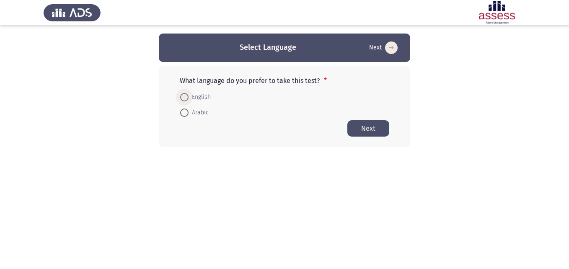
click at [183, 96] on span at bounding box center [184, 97] width 8 height 8
click at [183, 96] on input "English" at bounding box center [184, 97] width 8 height 8
radio input "true"
click at [360, 128] on button "Next" at bounding box center [369, 128] width 42 height 16
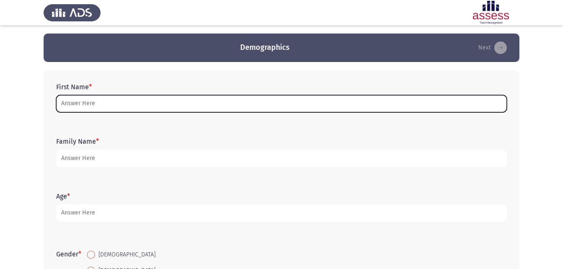
click at [270, 98] on input "First Name *" at bounding box center [281, 103] width 451 height 17
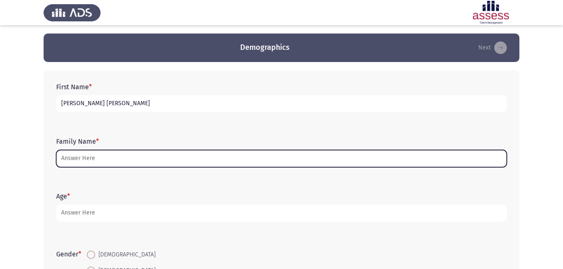
click at [312, 162] on input "Family Name *" at bounding box center [281, 158] width 451 height 17
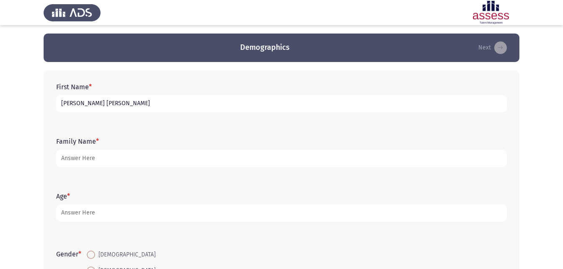
click at [302, 105] on input "[PERSON_NAME] [PERSON_NAME]" at bounding box center [281, 103] width 451 height 17
type input "R"
type input "[PERSON_NAME]"
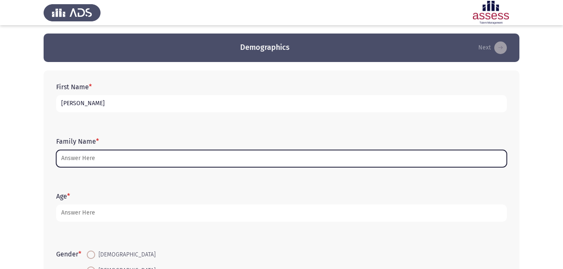
click at [356, 158] on input "Family Name *" at bounding box center [281, 158] width 451 height 17
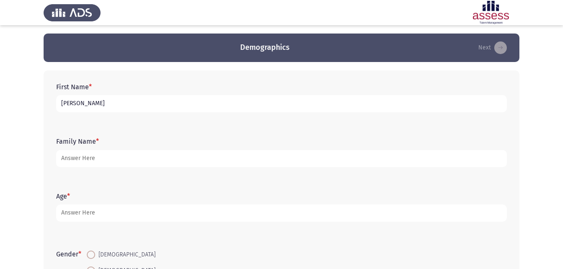
type input "ش"
type input "ASU"
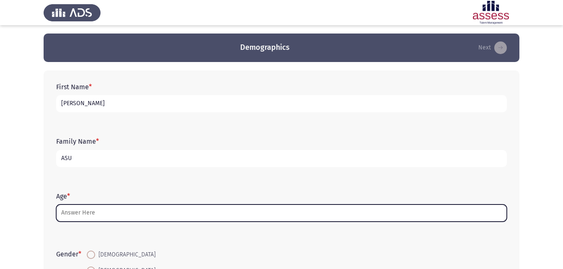
click at [327, 215] on input "Age *" at bounding box center [281, 213] width 451 height 17
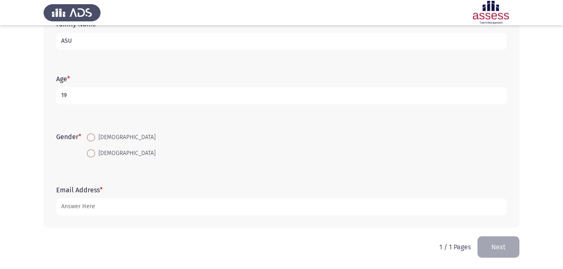
scroll to position [118, 0]
type input "19"
click at [95, 157] on label "[DEMOGRAPHIC_DATA]" at bounding box center [121, 153] width 69 height 10
click at [95, 157] on input "[DEMOGRAPHIC_DATA]" at bounding box center [91, 152] width 8 height 8
radio input "true"
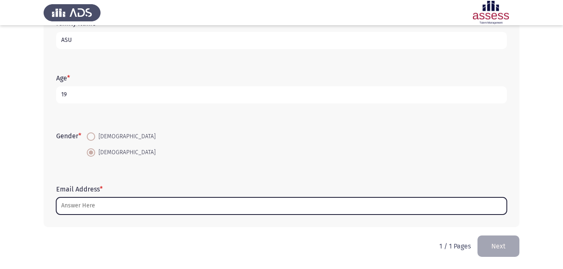
click at [121, 208] on input "Email Address *" at bounding box center [281, 205] width 451 height 17
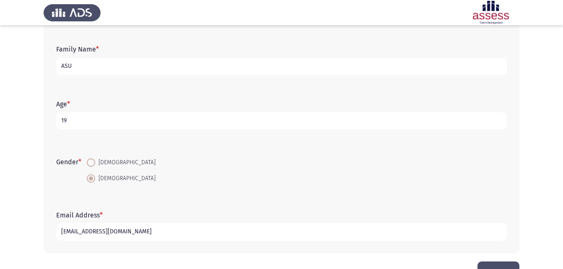
scroll to position [0, 0]
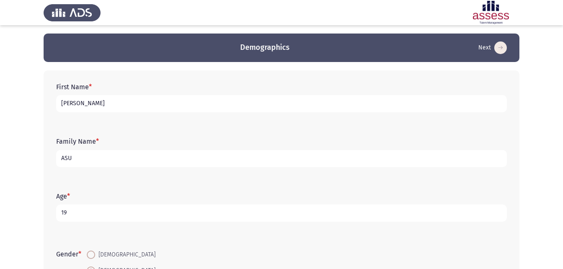
type input "[EMAIL_ADDRESS][DOMAIN_NAME]"
click at [96, 162] on input "ASU" at bounding box center [281, 158] width 451 height 17
type input "A"
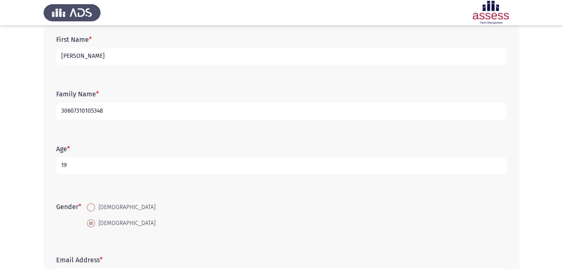
scroll to position [118, 0]
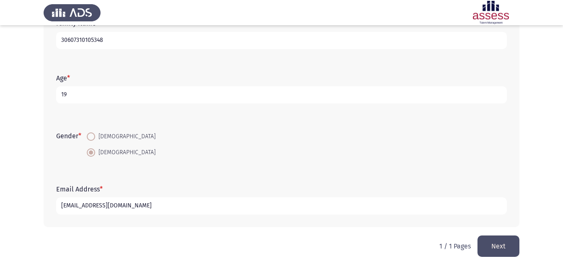
type input "30607310105348"
click at [96, 52] on div "Family Name * 30607310105348" at bounding box center [281, 34] width 459 height 38
click at [488, 239] on button "Next" at bounding box center [499, 246] width 42 height 21
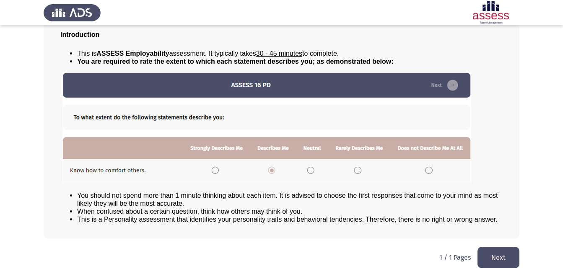
scroll to position [64, 0]
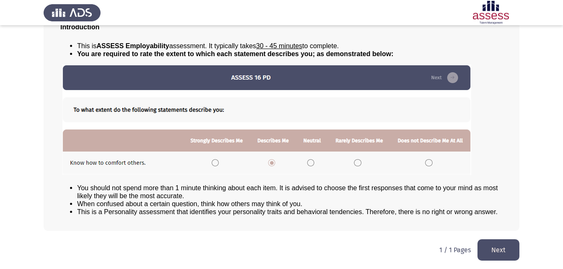
click at [492, 244] on button "Next" at bounding box center [499, 249] width 42 height 21
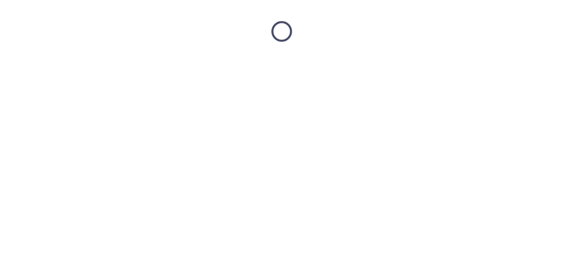
scroll to position [0, 0]
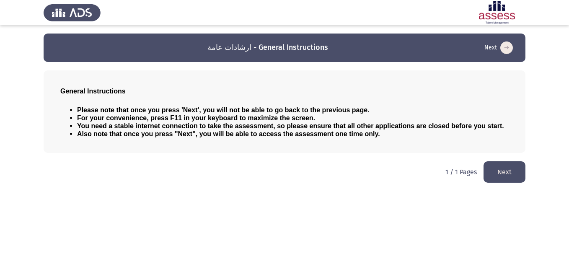
click at [514, 183] on html "ارشادات عامة - General Instructions Next General Instructions Please note that …" at bounding box center [284, 95] width 569 height 191
click at [496, 174] on button "Next" at bounding box center [505, 171] width 42 height 21
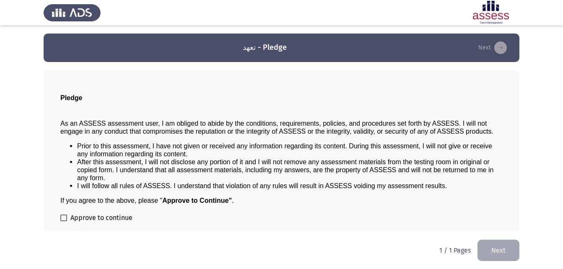
scroll to position [0, 0]
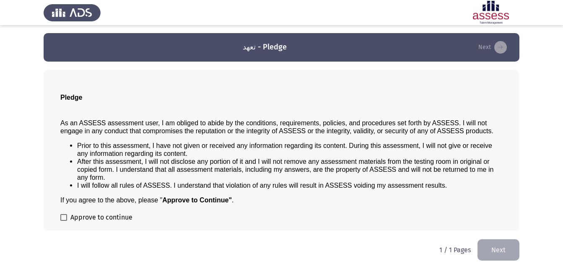
click at [67, 218] on span at bounding box center [63, 217] width 7 height 7
click at [64, 221] on input "Approve to continue" at bounding box center [63, 221] width 0 height 0
checkbox input "true"
click at [487, 247] on button "Next" at bounding box center [499, 249] width 42 height 21
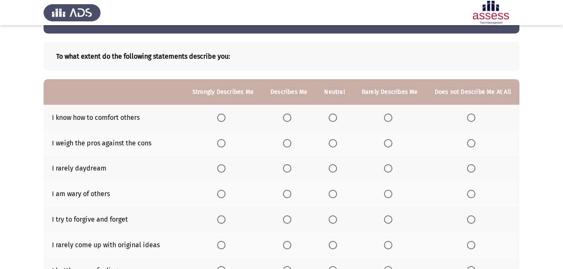
scroll to position [42, 0]
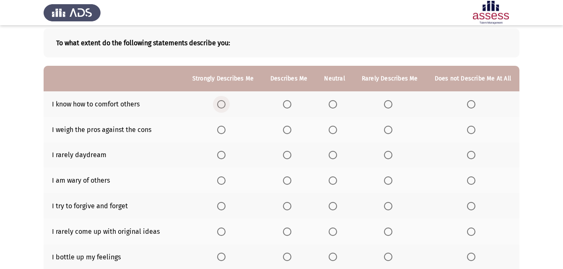
click at [226, 105] on span "Select an option" at bounding box center [221, 104] width 8 height 8
click at [226, 105] on input "Select an option" at bounding box center [221, 104] width 8 height 8
click at [291, 131] on span "Select an option" at bounding box center [287, 130] width 8 height 8
click at [291, 131] on input "Select an option" at bounding box center [287, 130] width 8 height 8
click at [472, 178] on span "Select an option" at bounding box center [471, 181] width 8 height 8
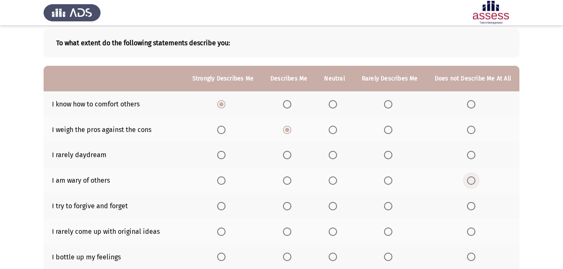
click at [472, 178] on input "Select an option" at bounding box center [471, 181] width 8 height 8
click at [392, 178] on span "Select an option" at bounding box center [388, 181] width 8 height 8
click at [392, 178] on input "Select an option" at bounding box center [388, 181] width 8 height 8
click at [334, 156] on span "Select an option" at bounding box center [333, 155] width 8 height 8
click at [334, 156] on input "Select an option" at bounding box center [333, 155] width 8 height 8
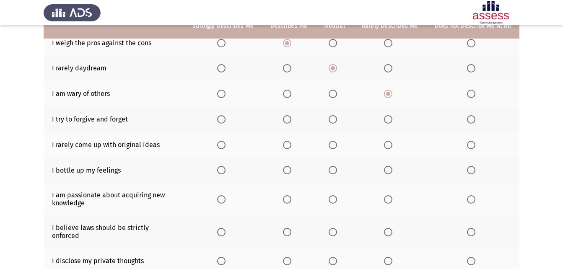
scroll to position [143, 0]
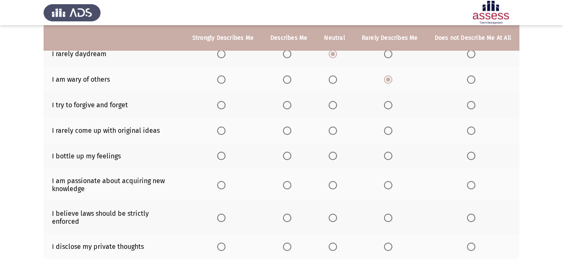
click at [288, 107] on span "Select an option" at bounding box center [287, 105] width 8 height 8
click at [288, 107] on input "Select an option" at bounding box center [287, 105] width 8 height 8
click at [287, 130] on span "Select an option" at bounding box center [287, 131] width 8 height 8
click at [287, 130] on input "Select an option" at bounding box center [287, 131] width 8 height 8
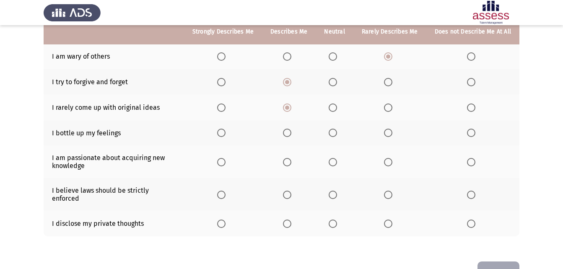
scroll to position [185, 0]
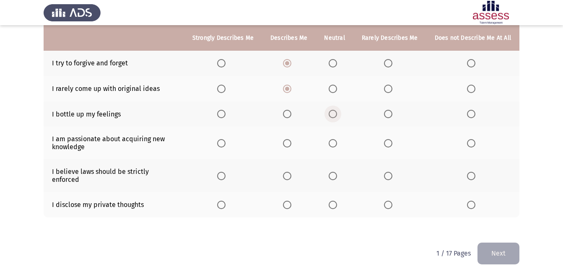
click at [337, 116] on span "Select an option" at bounding box center [333, 114] width 8 height 8
click at [337, 116] on input "Select an option" at bounding box center [333, 114] width 8 height 8
click at [223, 145] on span "Select an option" at bounding box center [221, 143] width 8 height 8
click at [223, 145] on input "Select an option" at bounding box center [221, 143] width 8 height 8
click at [224, 172] on span "Select an option" at bounding box center [221, 176] width 8 height 8
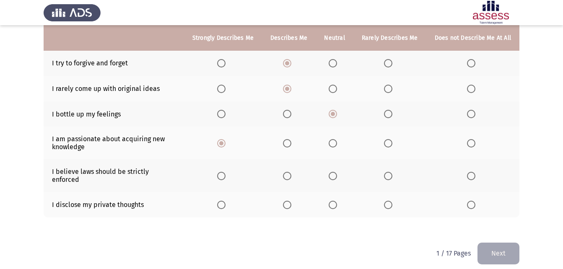
click at [224, 172] on input "Select an option" at bounding box center [221, 176] width 8 height 8
click at [337, 201] on span "Select an option" at bounding box center [333, 205] width 8 height 8
click at [337, 201] on input "Select an option" at bounding box center [333, 205] width 8 height 8
click at [489, 246] on button "Next" at bounding box center [499, 253] width 42 height 21
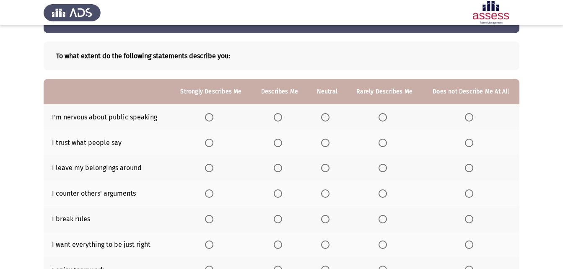
scroll to position [42, 0]
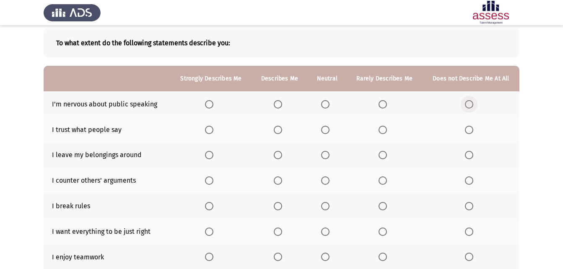
click at [471, 105] on span "Select an option" at bounding box center [469, 104] width 8 height 8
click at [471, 105] on input "Select an option" at bounding box center [469, 104] width 8 height 8
click at [321, 131] on th at bounding box center [327, 130] width 39 height 26
click at [322, 130] on span "Select an option" at bounding box center [325, 130] width 8 height 8
click at [322, 130] on input "Select an option" at bounding box center [325, 130] width 8 height 8
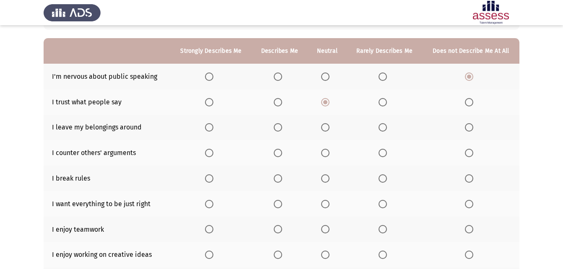
scroll to position [84, 0]
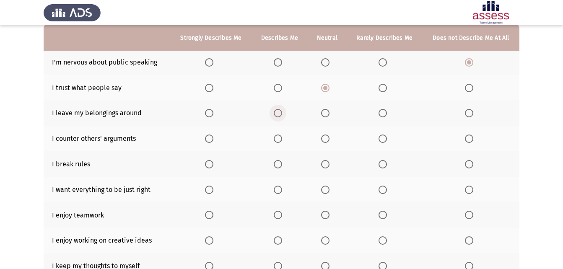
click at [281, 114] on span "Select an option" at bounding box center [278, 113] width 8 height 8
click at [281, 114] on input "Select an option" at bounding box center [278, 113] width 8 height 8
click at [384, 136] on span "Select an option" at bounding box center [383, 139] width 8 height 8
click at [384, 136] on input "Select an option" at bounding box center [383, 139] width 8 height 8
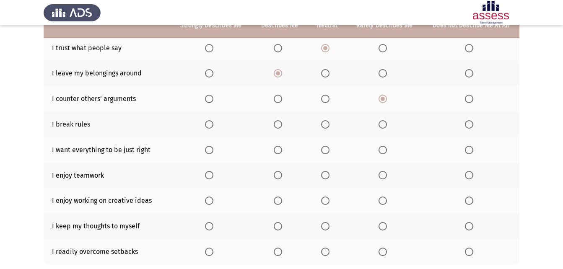
scroll to position [126, 0]
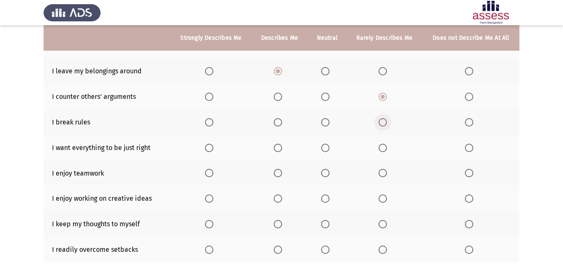
click at [384, 119] on span "Select an option" at bounding box center [383, 122] width 8 height 8
click at [384, 119] on input "Select an option" at bounding box center [383, 122] width 8 height 8
click at [206, 152] on span "Select an option" at bounding box center [209, 148] width 8 height 8
click at [206, 152] on input "Select an option" at bounding box center [209, 148] width 8 height 8
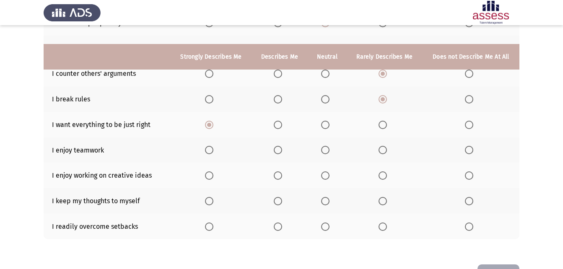
scroll to position [168, 0]
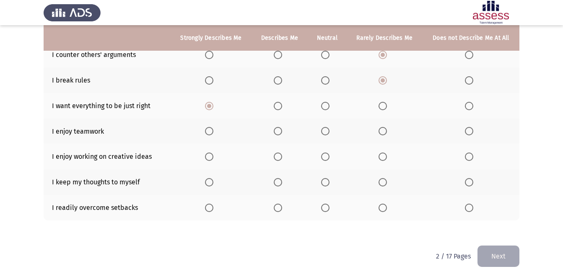
click at [208, 131] on span "Select an option" at bounding box center [209, 131] width 8 height 8
click at [208, 131] on input "Select an option" at bounding box center [209, 131] width 8 height 8
click at [211, 156] on span "Select an option" at bounding box center [209, 157] width 8 height 8
click at [211, 156] on input "Select an option" at bounding box center [209, 157] width 8 height 8
click at [469, 181] on span "Select an option" at bounding box center [469, 182] width 8 height 8
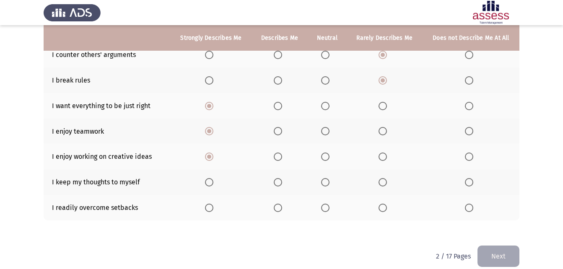
click at [469, 181] on input "Select an option" at bounding box center [469, 182] width 8 height 8
click at [323, 210] on span "Select an option" at bounding box center [325, 208] width 8 height 8
click at [323, 210] on input "Select an option" at bounding box center [325, 208] width 8 height 8
click at [488, 251] on button "Next" at bounding box center [499, 256] width 42 height 21
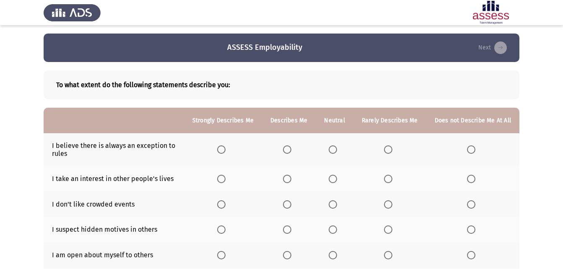
scroll to position [42, 0]
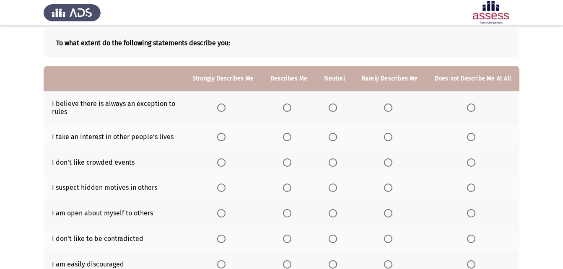
click at [287, 110] on span "Select an option" at bounding box center [287, 108] width 8 height 8
click at [287, 110] on input "Select an option" at bounding box center [287, 108] width 8 height 8
click at [474, 133] on span "Select an option" at bounding box center [471, 137] width 8 height 8
click at [474, 133] on input "Select an option" at bounding box center [471, 137] width 8 height 8
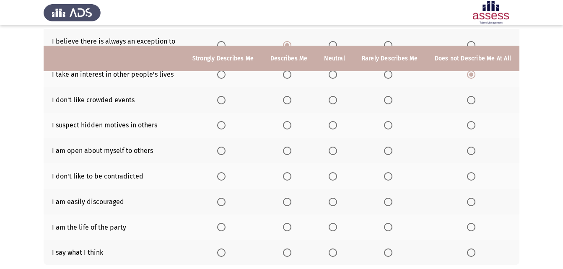
scroll to position [126, 0]
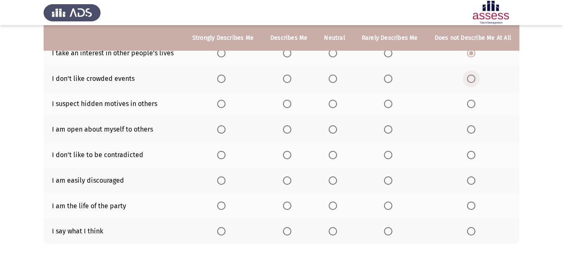
click at [468, 78] on span "Select an option" at bounding box center [471, 79] width 8 height 8
click at [468, 78] on input "Select an option" at bounding box center [471, 79] width 8 height 8
click at [291, 105] on span "Select an option" at bounding box center [287, 104] width 8 height 8
click at [291, 105] on input "Select an option" at bounding box center [287, 104] width 8 height 8
click at [335, 130] on span "Select an option" at bounding box center [333, 129] width 8 height 8
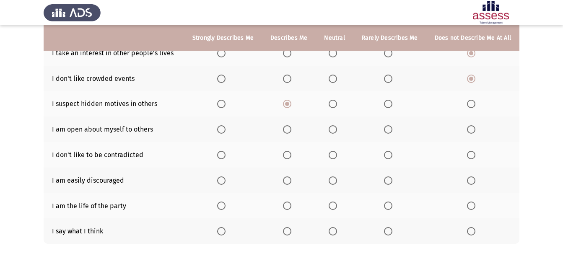
click at [335, 130] on input "Select an option" at bounding box center [333, 129] width 8 height 8
click at [337, 156] on span "Select an option" at bounding box center [333, 155] width 8 height 8
click at [337, 156] on input "Select an option" at bounding box center [333, 155] width 8 height 8
click at [392, 181] on span "Select an option" at bounding box center [388, 181] width 8 height 8
click at [392, 181] on input "Select an option" at bounding box center [388, 181] width 8 height 8
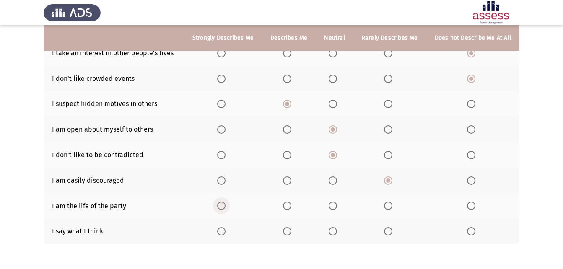
click at [226, 207] on span "Select an option" at bounding box center [221, 206] width 8 height 8
click at [226, 207] on input "Select an option" at bounding box center [221, 206] width 8 height 8
click at [226, 234] on span "Select an option" at bounding box center [221, 231] width 8 height 8
click at [226, 234] on input "Select an option" at bounding box center [221, 231] width 8 height 8
click at [286, 226] on th at bounding box center [289, 231] width 54 height 26
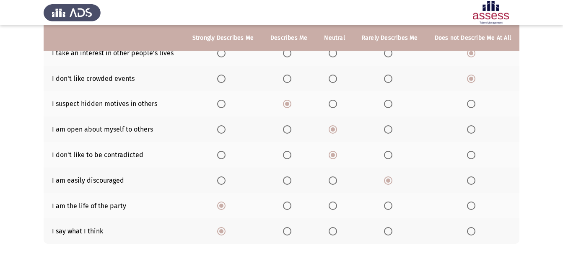
click at [289, 231] on span "Select an option" at bounding box center [287, 231] width 8 height 8
click at [289, 231] on input "Select an option" at bounding box center [287, 231] width 8 height 8
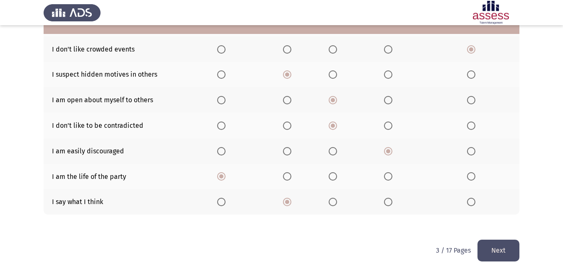
scroll to position [159, 0]
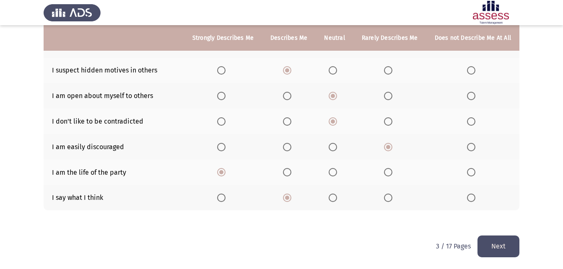
click at [496, 240] on button "Next" at bounding box center [499, 246] width 42 height 21
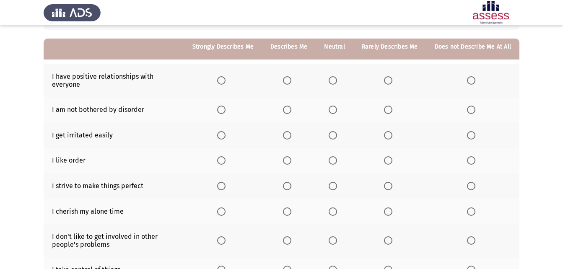
scroll to position [84, 0]
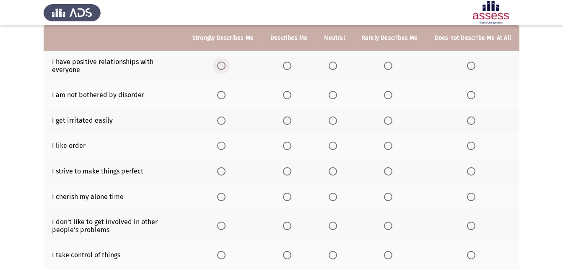
click at [223, 67] on span "Select an option" at bounding box center [221, 66] width 8 height 8
click at [223, 67] on input "Select an option" at bounding box center [221, 66] width 8 height 8
click at [291, 99] on span "Select an option" at bounding box center [287, 95] width 8 height 8
click at [291, 99] on input "Select an option" at bounding box center [287, 95] width 8 height 8
click at [336, 123] on span "Select an option" at bounding box center [333, 121] width 8 height 8
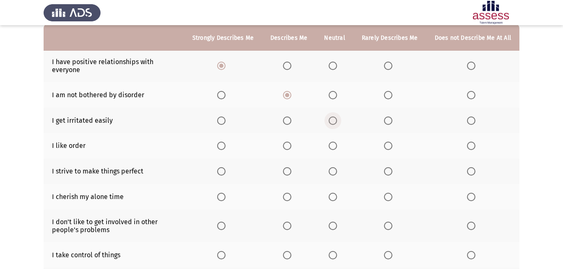
click at [336, 123] on input "Select an option" at bounding box center [333, 121] width 8 height 8
click at [332, 151] on th at bounding box center [334, 146] width 37 height 26
click at [333, 148] on span "Select an option" at bounding box center [333, 146] width 8 height 8
click at [333, 148] on input "Select an option" at bounding box center [333, 146] width 8 height 8
click at [226, 173] on span "Select an option" at bounding box center [221, 171] width 8 height 8
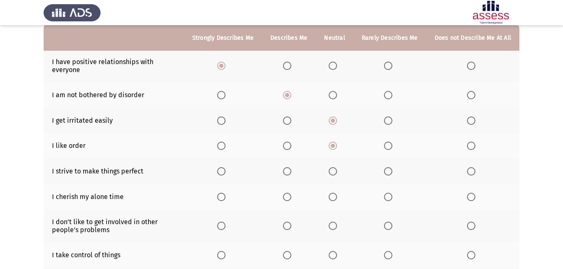
click at [226, 173] on input "Select an option" at bounding box center [221, 171] width 8 height 8
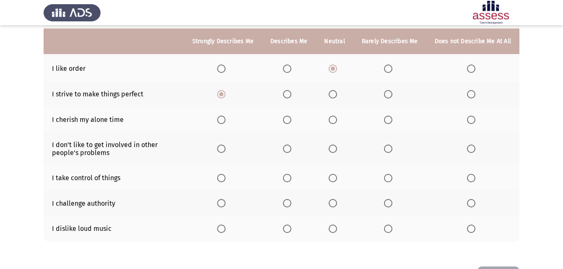
scroll to position [168, 0]
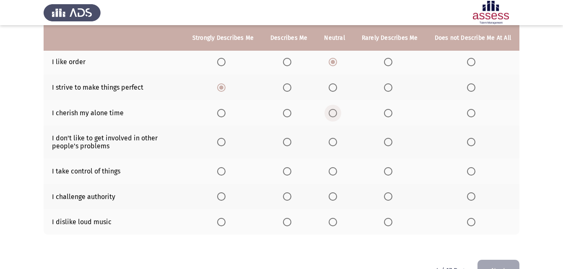
click at [340, 112] on label "Select an option" at bounding box center [335, 113] width 12 height 8
click at [337, 112] on input "Select an option" at bounding box center [333, 113] width 8 height 8
click at [289, 143] on span "Select an option" at bounding box center [287, 142] width 8 height 8
click at [289, 143] on input "Select an option" at bounding box center [287, 142] width 8 height 8
click at [223, 172] on span "Select an option" at bounding box center [221, 171] width 8 height 8
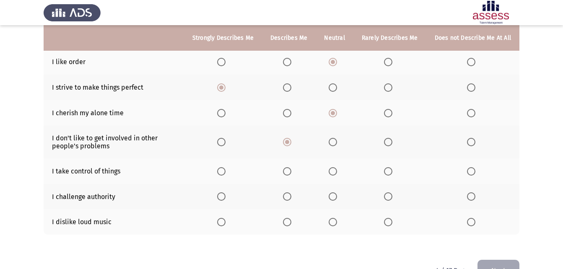
click at [223, 172] on input "Select an option" at bounding box center [221, 171] width 8 height 8
click at [226, 195] on span "Select an option" at bounding box center [221, 196] width 8 height 8
click at [226, 195] on input "Select an option" at bounding box center [221, 196] width 8 height 8
click at [471, 225] on span "Select an option" at bounding box center [471, 222] width 8 height 8
click at [471, 225] on input "Select an option" at bounding box center [471, 222] width 8 height 8
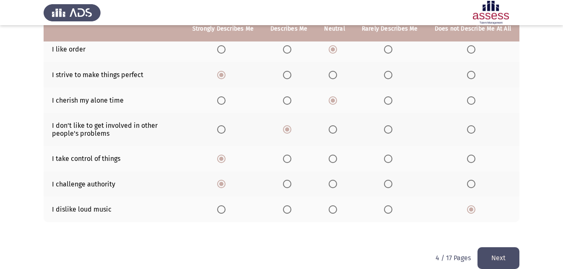
scroll to position [192, 0]
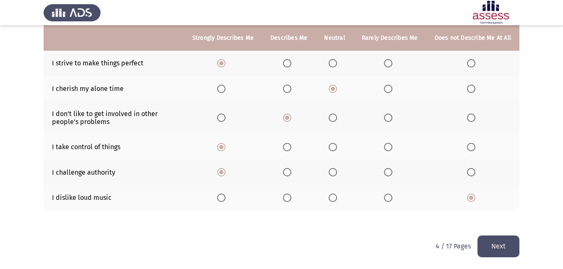
click at [490, 248] on button "Next" at bounding box center [499, 246] width 42 height 21
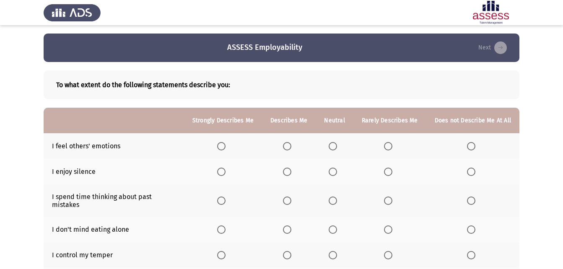
click at [287, 146] on span "Select an option" at bounding box center [287, 146] width 8 height 8
click at [287, 146] on input "Select an option" at bounding box center [287, 146] width 8 height 8
click at [471, 172] on span "Select an option" at bounding box center [471, 172] width 8 height 8
click at [471, 172] on input "Select an option" at bounding box center [471, 172] width 8 height 8
click at [389, 197] on span "Select an option" at bounding box center [388, 201] width 8 height 8
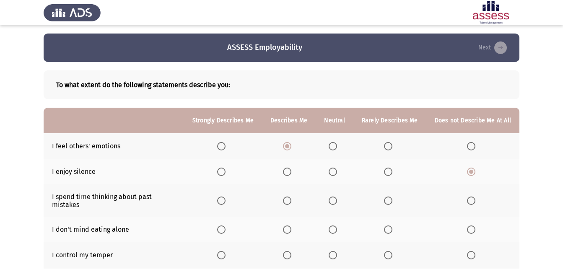
click at [389, 197] on input "Select an option" at bounding box center [388, 201] width 8 height 8
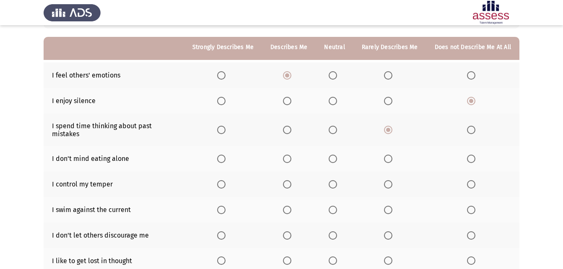
scroll to position [84, 0]
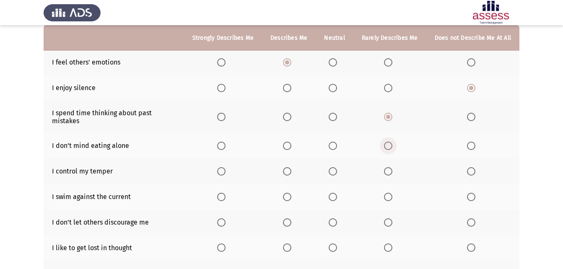
click at [391, 142] on span "Select an option" at bounding box center [388, 146] width 8 height 8
click at [391, 142] on input "Select an option" at bounding box center [388, 146] width 8 height 8
click at [224, 167] on span "Select an option" at bounding box center [221, 171] width 8 height 8
click at [224, 167] on input "Select an option" at bounding box center [221, 171] width 8 height 8
click at [332, 193] on span "Select an option" at bounding box center [333, 197] width 8 height 8
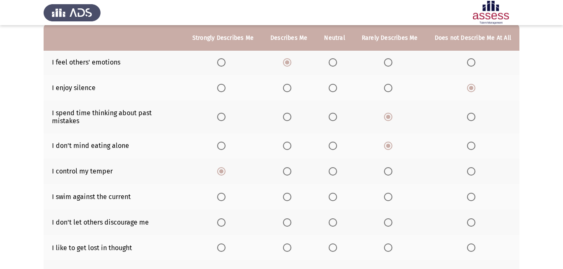
click at [332, 193] on input "Select an option" at bounding box center [333, 197] width 8 height 8
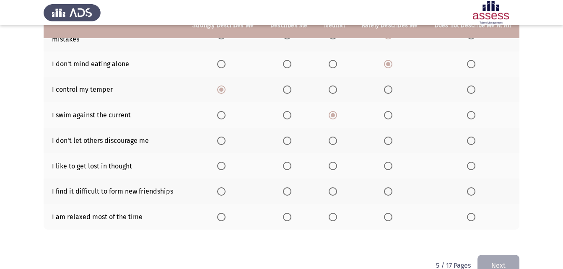
scroll to position [168, 0]
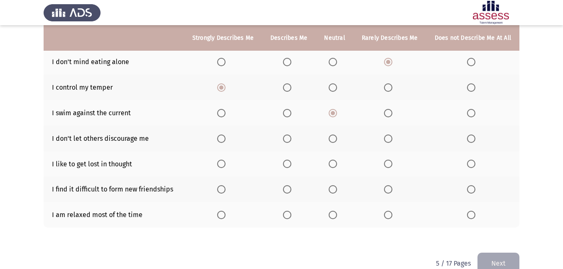
click at [287, 135] on span "Select an option" at bounding box center [287, 139] width 8 height 8
click at [287, 135] on input "Select an option" at bounding box center [287, 139] width 8 height 8
click at [386, 160] on span "Select an option" at bounding box center [388, 164] width 8 height 8
click at [386, 160] on input "Select an option" at bounding box center [388, 164] width 8 height 8
click at [473, 185] on span "Select an option" at bounding box center [471, 189] width 8 height 8
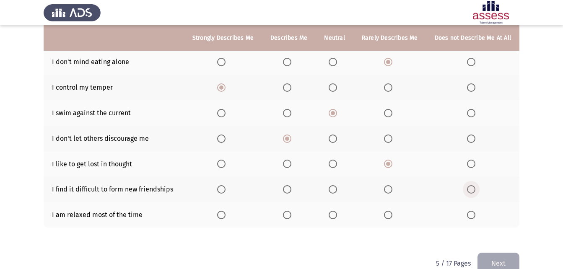
click at [473, 185] on input "Select an option" at bounding box center [471, 189] width 8 height 8
click at [390, 211] on span "Select an option" at bounding box center [388, 215] width 8 height 8
click at [390, 211] on input "Select an option" at bounding box center [388, 215] width 8 height 8
click at [333, 211] on span "Select an option" at bounding box center [333, 215] width 8 height 8
click at [333, 211] on input "Select an option" at bounding box center [333, 215] width 8 height 8
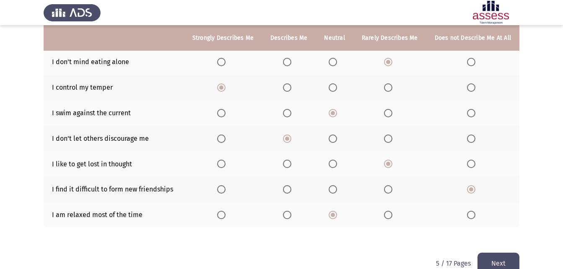
click at [499, 258] on button "Next" at bounding box center [499, 263] width 42 height 21
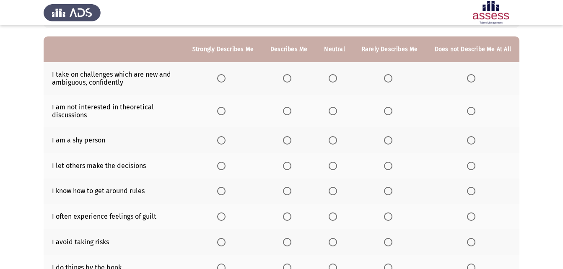
scroll to position [84, 0]
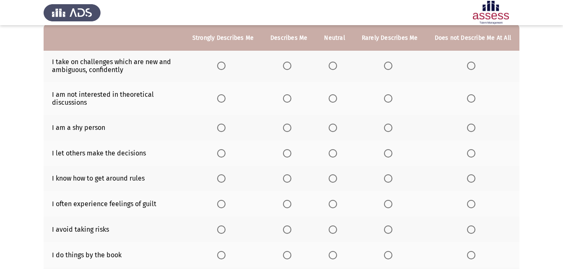
click at [227, 61] on th at bounding box center [223, 65] width 78 height 33
click at [225, 66] on span "Select an option" at bounding box center [221, 66] width 8 height 8
click at [225, 66] on input "Select an option" at bounding box center [221, 66] width 8 height 8
click at [469, 96] on span "Select an option" at bounding box center [471, 98] width 8 height 8
click at [469, 96] on input "Select an option" at bounding box center [471, 98] width 8 height 8
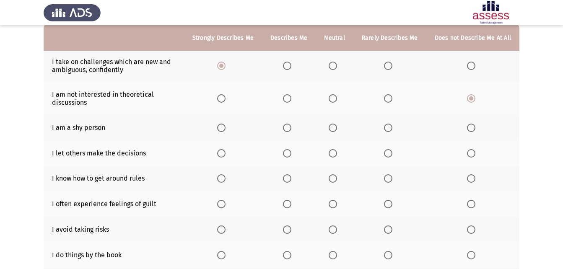
click at [478, 125] on label "Select an option" at bounding box center [473, 128] width 12 height 8
click at [475, 125] on input "Select an option" at bounding box center [471, 128] width 8 height 8
click at [392, 154] on span "Select an option" at bounding box center [388, 153] width 8 height 8
click at [392, 154] on input "Select an option" at bounding box center [388, 153] width 8 height 8
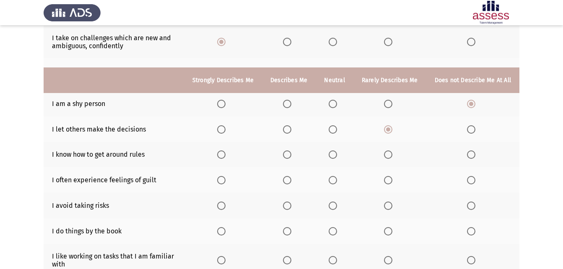
scroll to position [168, 0]
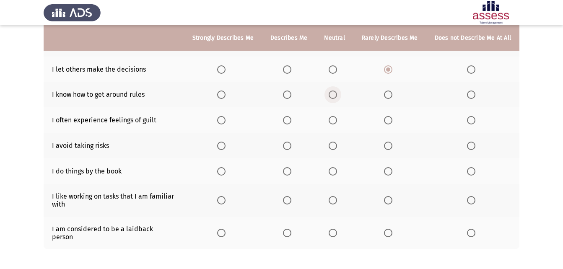
click at [333, 98] on span "Select an option" at bounding box center [333, 95] width 8 height 8
click at [333, 98] on input "Select an option" at bounding box center [333, 95] width 8 height 8
click at [338, 125] on th at bounding box center [334, 120] width 37 height 26
click at [335, 123] on span "Select an option" at bounding box center [333, 120] width 8 height 8
click at [335, 123] on input "Select an option" at bounding box center [333, 120] width 8 height 8
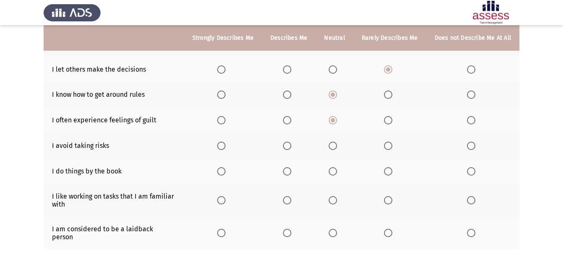
click at [392, 148] on span "Select an option" at bounding box center [388, 146] width 8 height 8
click at [392, 148] on input "Select an option" at bounding box center [388, 146] width 8 height 8
click at [473, 173] on span "Select an option" at bounding box center [471, 171] width 8 height 8
click at [473, 173] on input "Select an option" at bounding box center [471, 171] width 8 height 8
click at [229, 198] on label "Select an option" at bounding box center [223, 200] width 12 height 8
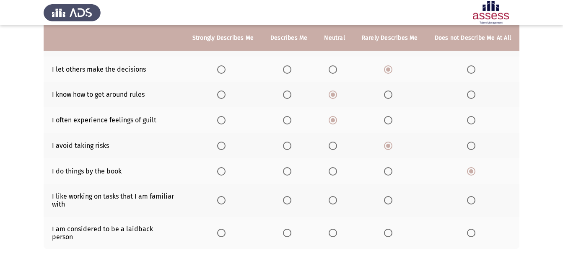
click at [226, 198] on input "Select an option" at bounding box center [221, 200] width 8 height 8
click at [333, 230] on span "Select an option" at bounding box center [333, 233] width 8 height 8
click at [333, 230] on input "Select an option" at bounding box center [333, 233] width 8 height 8
click at [388, 229] on span "Select an option" at bounding box center [388, 233] width 8 height 8
click at [388, 229] on input "Select an option" at bounding box center [388, 233] width 8 height 8
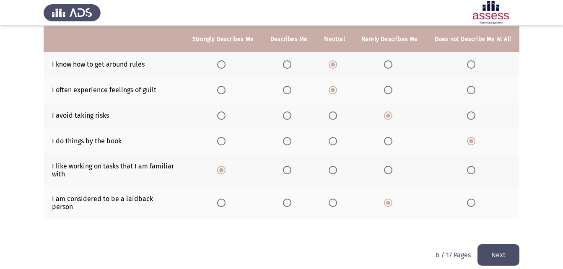
scroll to position [199, 0]
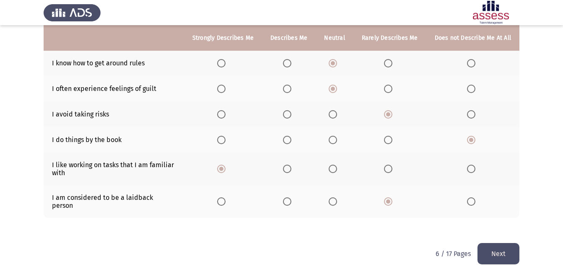
click at [487, 244] on button "Next" at bounding box center [499, 253] width 42 height 21
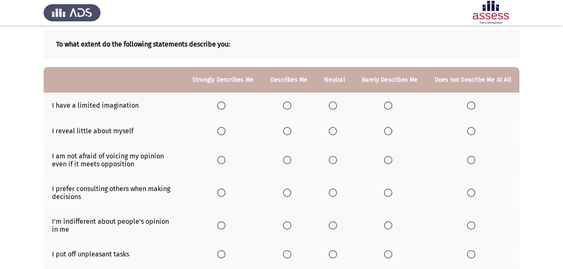
scroll to position [49, 0]
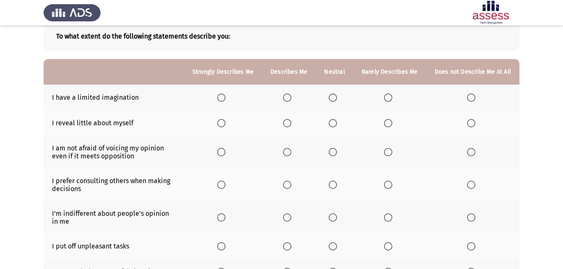
click at [388, 100] on span "Select an option" at bounding box center [388, 98] width 8 height 8
click at [388, 100] on input "Select an option" at bounding box center [388, 98] width 8 height 8
click at [330, 125] on th at bounding box center [334, 123] width 37 height 26
click at [337, 127] on span "Select an option" at bounding box center [333, 123] width 8 height 8
click at [337, 127] on input "Select an option" at bounding box center [333, 123] width 8 height 8
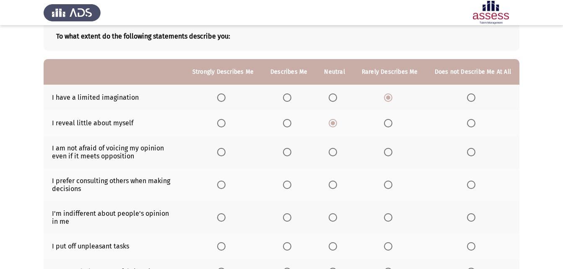
click at [227, 156] on th at bounding box center [223, 152] width 78 height 33
click at [226, 151] on span "Select an option" at bounding box center [221, 152] width 8 height 8
click at [226, 151] on input "Select an option" at bounding box center [221, 152] width 8 height 8
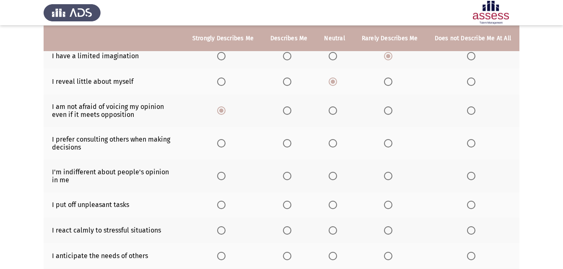
scroll to position [91, 0]
click at [332, 145] on span "Select an option" at bounding box center [333, 143] width 8 height 8
click at [332, 145] on input "Select an option" at bounding box center [333, 143] width 8 height 8
click at [333, 175] on span "Select an option" at bounding box center [333, 175] width 8 height 8
click at [333, 175] on input "Select an option" at bounding box center [333, 175] width 8 height 8
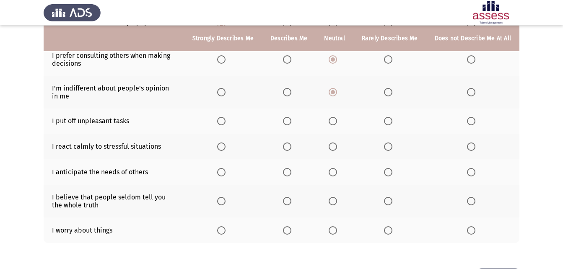
scroll to position [174, 0]
click at [391, 119] on span "Select an option" at bounding box center [388, 121] width 8 height 8
click at [391, 119] on input "Select an option" at bounding box center [388, 121] width 8 height 8
click at [391, 145] on span "Select an option" at bounding box center [388, 146] width 8 height 8
click at [391, 145] on input "Select an option" at bounding box center [388, 146] width 8 height 8
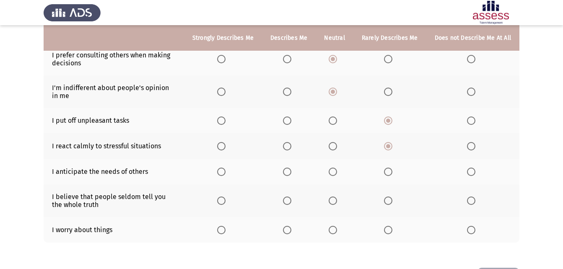
click at [334, 173] on span "Select an option" at bounding box center [333, 172] width 8 height 8
click at [334, 173] on input "Select an option" at bounding box center [333, 172] width 8 height 8
click at [331, 200] on span "Select an option" at bounding box center [333, 201] width 8 height 8
click at [331, 200] on input "Select an option" at bounding box center [333, 201] width 8 height 8
click at [291, 233] on span "Select an option" at bounding box center [287, 230] width 8 height 8
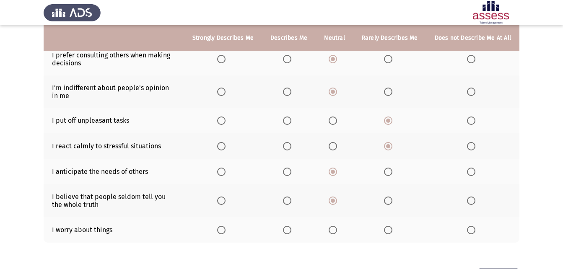
click at [291, 233] on input "Select an option" at bounding box center [287, 230] width 8 height 8
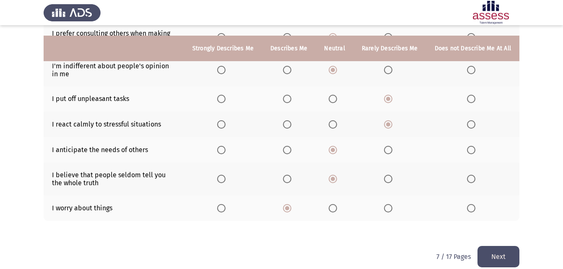
scroll to position [207, 0]
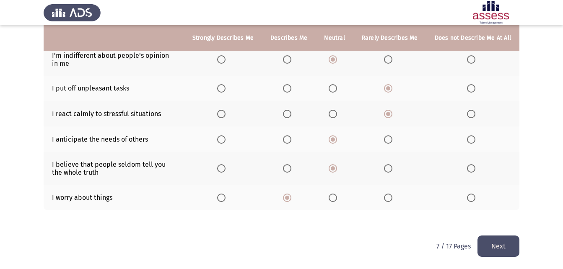
click at [490, 244] on button "Next" at bounding box center [499, 246] width 42 height 21
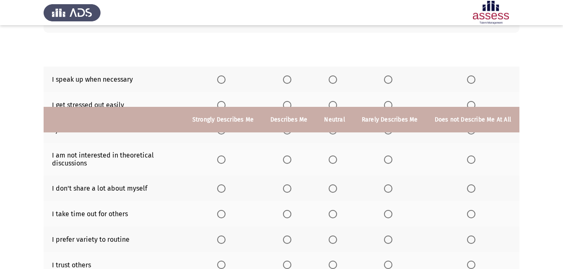
scroll to position [59, 0]
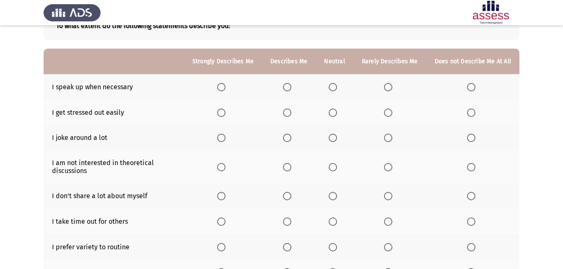
click at [225, 86] on span "Select an option" at bounding box center [221, 87] width 8 height 8
click at [225, 86] on input "Select an option" at bounding box center [221, 87] width 8 height 8
click at [335, 114] on span "Select an option" at bounding box center [333, 113] width 8 height 8
click at [335, 114] on input "Select an option" at bounding box center [333, 113] width 8 height 8
click at [288, 140] on span "Select an option" at bounding box center [287, 138] width 8 height 8
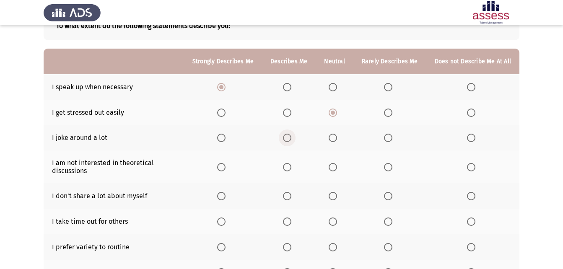
click at [288, 140] on input "Select an option" at bounding box center [287, 138] width 8 height 8
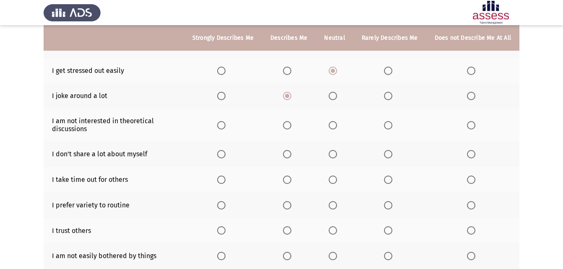
click at [387, 122] on span "Select an option" at bounding box center [388, 125] width 8 height 8
click at [387, 122] on input "Select an option" at bounding box center [388, 125] width 8 height 8
click at [334, 153] on span "Select an option" at bounding box center [333, 154] width 8 height 8
click at [334, 153] on input "Select an option" at bounding box center [333, 154] width 8 height 8
click at [291, 180] on span "Select an option" at bounding box center [287, 180] width 8 height 8
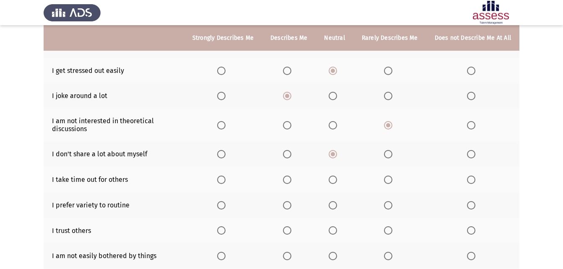
click at [291, 180] on input "Select an option" at bounding box center [287, 180] width 8 height 8
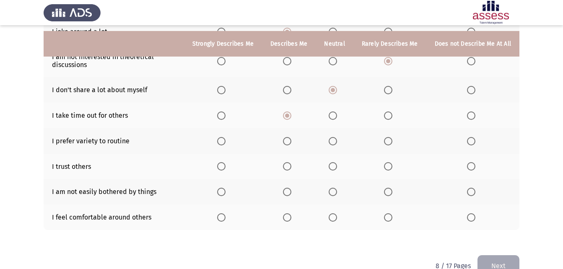
scroll to position [185, 0]
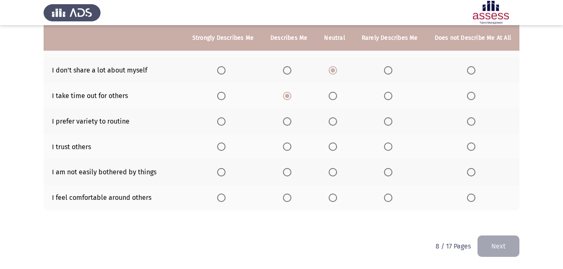
click at [226, 123] on span "Select an option" at bounding box center [221, 121] width 8 height 8
click at [226, 123] on input "Select an option" at bounding box center [221, 121] width 8 height 8
click at [291, 148] on span "Select an option" at bounding box center [287, 147] width 8 height 8
click at [291, 148] on input "Select an option" at bounding box center [287, 147] width 8 height 8
click at [290, 174] on span "Select an option" at bounding box center [287, 172] width 8 height 8
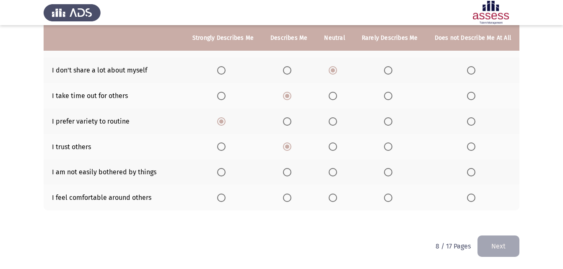
click at [290, 174] on input "Select an option" at bounding box center [287, 172] width 8 height 8
click at [226, 200] on span "Select an option" at bounding box center [221, 198] width 8 height 8
click at [226, 200] on input "Select an option" at bounding box center [221, 198] width 8 height 8
click at [291, 196] on span "Select an option" at bounding box center [287, 198] width 8 height 8
click at [291, 196] on input "Select an option" at bounding box center [287, 198] width 8 height 8
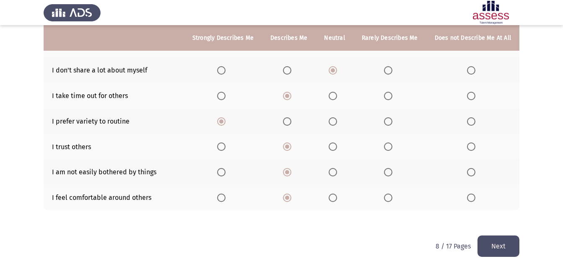
click at [506, 239] on button "Next" at bounding box center [499, 246] width 42 height 21
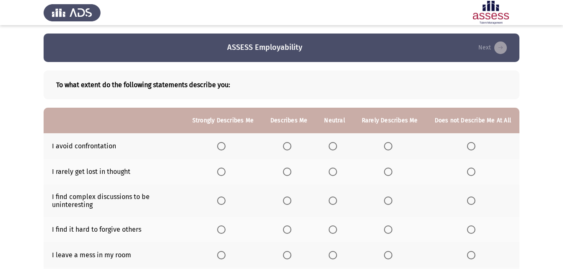
scroll to position [42, 0]
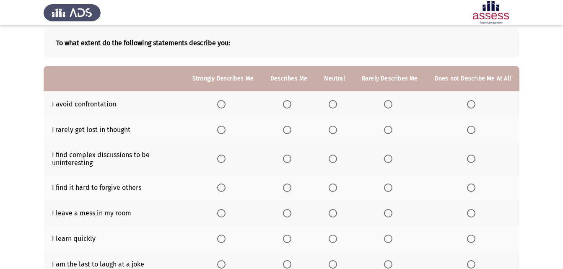
click at [333, 107] on span "Select an option" at bounding box center [333, 104] width 8 height 8
click at [333, 107] on input "Select an option" at bounding box center [333, 104] width 8 height 8
click at [226, 132] on span "Select an option" at bounding box center [221, 130] width 8 height 8
click at [226, 132] on input "Select an option" at bounding box center [221, 130] width 8 height 8
click at [392, 158] on span "Select an option" at bounding box center [388, 159] width 8 height 8
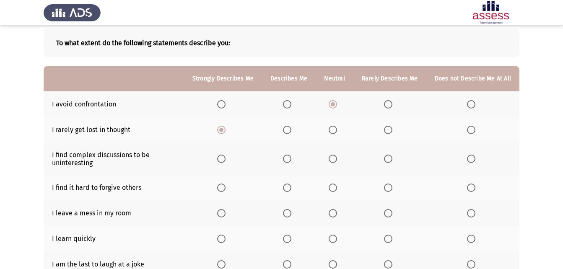
click at [392, 158] on input "Select an option" at bounding box center [388, 159] width 8 height 8
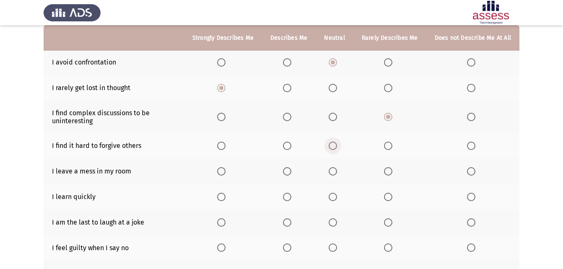
click at [336, 144] on span "Select an option" at bounding box center [333, 146] width 8 height 8
click at [336, 144] on input "Select an option" at bounding box center [333, 146] width 8 height 8
click at [475, 144] on span "Select an option" at bounding box center [471, 146] width 8 height 8
click at [475, 144] on input "Select an option" at bounding box center [471, 146] width 8 height 8
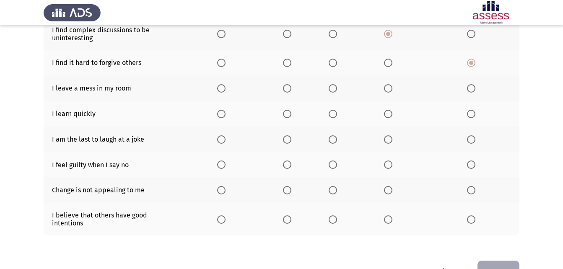
scroll to position [168, 0]
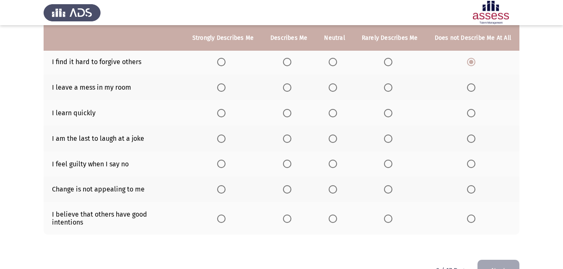
click at [337, 88] on span "Select an option" at bounding box center [333, 87] width 8 height 8
click at [337, 88] on input "Select an option" at bounding box center [333, 87] width 8 height 8
click at [224, 116] on span "Select an option" at bounding box center [221, 113] width 8 height 8
click at [224, 116] on input "Select an option" at bounding box center [221, 113] width 8 height 8
click at [471, 137] on span "Select an option" at bounding box center [471, 139] width 8 height 8
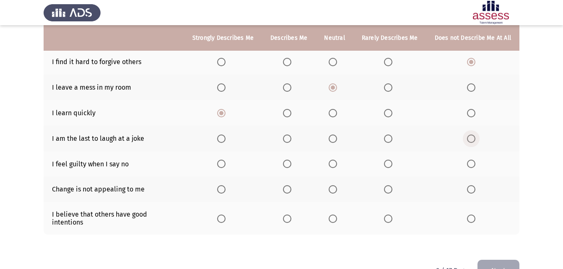
click at [471, 137] on input "Select an option" at bounding box center [471, 139] width 8 height 8
click at [226, 161] on span "Select an option" at bounding box center [221, 164] width 8 height 8
click at [226, 161] on input "Select an option" at bounding box center [221, 164] width 8 height 8
click at [295, 164] on label "Select an option" at bounding box center [289, 164] width 12 height 8
click at [291, 164] on input "Select an option" at bounding box center [287, 164] width 8 height 8
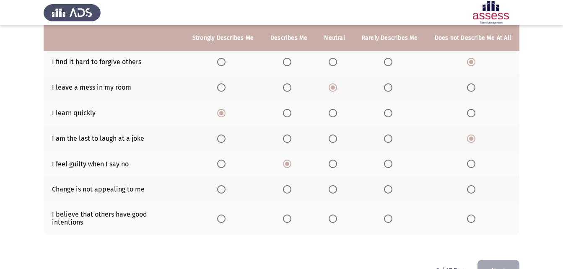
click at [473, 187] on span "Select an option" at bounding box center [471, 189] width 8 height 8
click at [473, 187] on input "Select an option" at bounding box center [471, 189] width 8 height 8
click at [221, 215] on span "Select an option" at bounding box center [221, 219] width 8 height 8
click at [221, 215] on input "Select an option" at bounding box center [221, 219] width 8 height 8
click at [507, 260] on button "Next" at bounding box center [499, 270] width 42 height 21
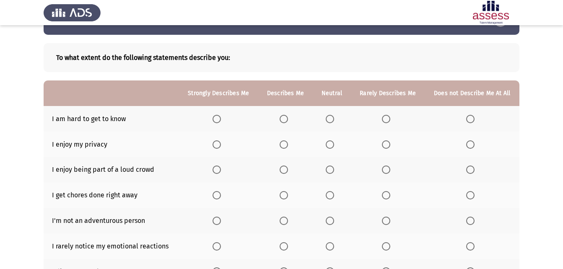
scroll to position [42, 0]
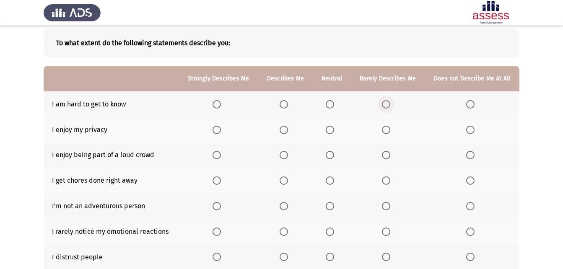
click at [388, 103] on span "Select an option" at bounding box center [386, 104] width 8 height 8
click at [388, 103] on input "Select an option" at bounding box center [386, 104] width 8 height 8
click at [215, 130] on span "Select an option" at bounding box center [217, 130] width 8 height 8
click at [215, 130] on input "Select an option" at bounding box center [217, 130] width 8 height 8
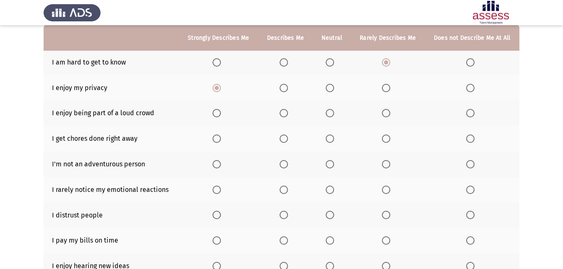
click at [216, 112] on span "Select an option" at bounding box center [217, 113] width 8 height 8
click at [216, 112] on input "Select an option" at bounding box center [217, 113] width 8 height 8
click at [326, 138] on span "Select an option" at bounding box center [330, 139] width 8 height 8
click at [326, 138] on input "Select an option" at bounding box center [330, 139] width 8 height 8
click at [474, 161] on span "Select an option" at bounding box center [470, 164] width 8 height 8
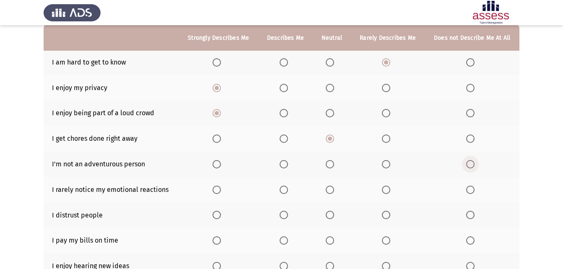
click at [474, 161] on input "Select an option" at bounding box center [470, 164] width 8 height 8
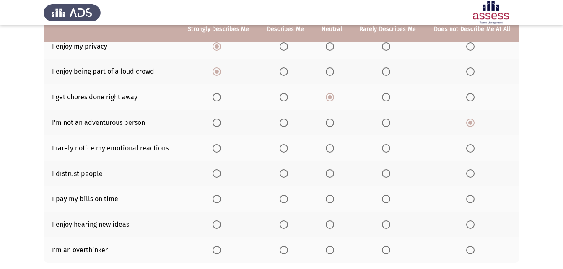
scroll to position [126, 0]
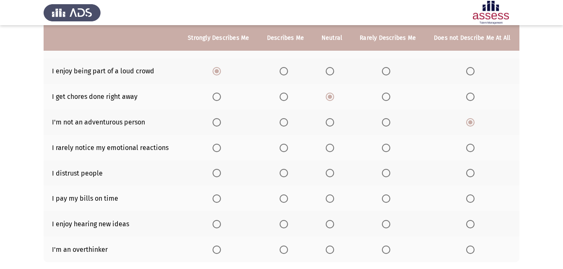
click at [384, 149] on span "Select an option" at bounding box center [386, 148] width 8 height 8
click at [384, 149] on input "Select an option" at bounding box center [386, 148] width 8 height 8
click at [330, 174] on span "Select an option" at bounding box center [330, 173] width 8 height 8
click at [330, 174] on input "Select an option" at bounding box center [330, 173] width 8 height 8
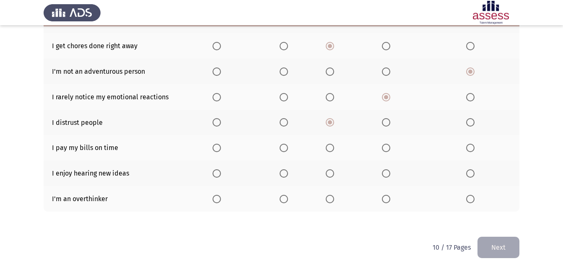
scroll to position [178, 0]
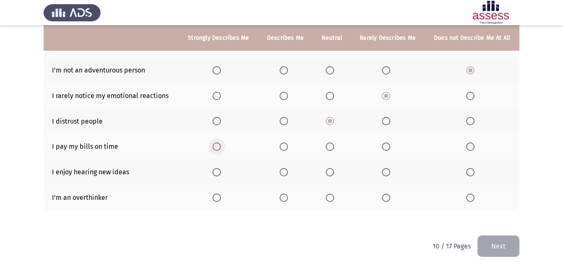
click at [219, 149] on span "Select an option" at bounding box center [217, 147] width 8 height 8
click at [219, 149] on input "Select an option" at bounding box center [217, 147] width 8 height 8
click at [222, 173] on label "Select an option" at bounding box center [219, 172] width 12 height 8
click at [221, 173] on input "Select an option" at bounding box center [217, 172] width 8 height 8
click at [286, 202] on th at bounding box center [285, 198] width 55 height 26
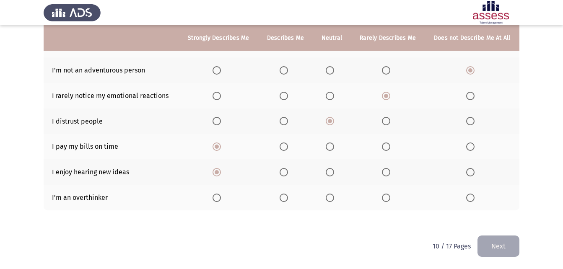
click at [283, 198] on span "Select an option" at bounding box center [284, 198] width 8 height 8
click at [283, 198] on input "Select an option" at bounding box center [284, 198] width 8 height 8
click at [498, 246] on button "Next" at bounding box center [499, 246] width 42 height 21
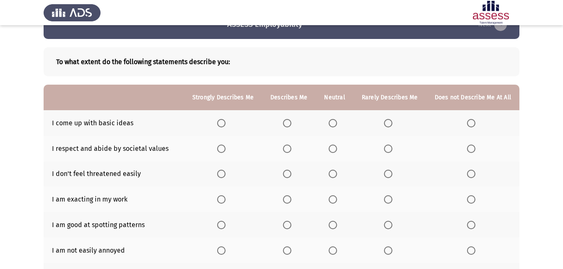
scroll to position [42, 0]
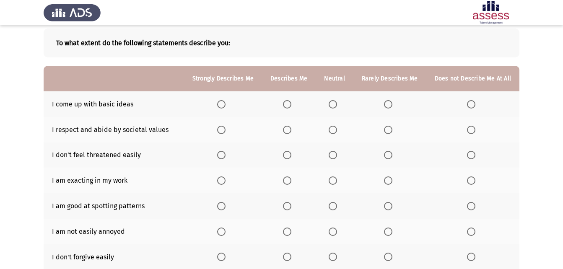
click at [291, 104] on span "Select an option" at bounding box center [287, 104] width 8 height 8
click at [291, 104] on input "Select an option" at bounding box center [287, 104] width 8 height 8
click at [335, 128] on span "Select an option" at bounding box center [333, 130] width 8 height 8
click at [335, 128] on input "Select an option" at bounding box center [333, 130] width 8 height 8
click at [226, 158] on span "Select an option" at bounding box center [221, 155] width 8 height 8
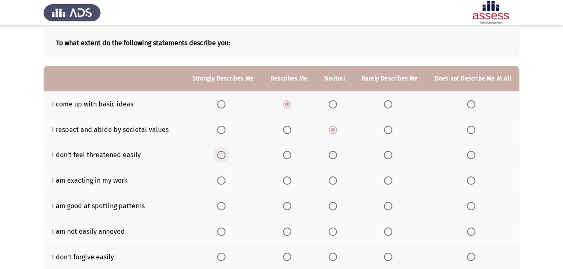
click at [226, 158] on input "Select an option" at bounding box center [221, 155] width 8 height 8
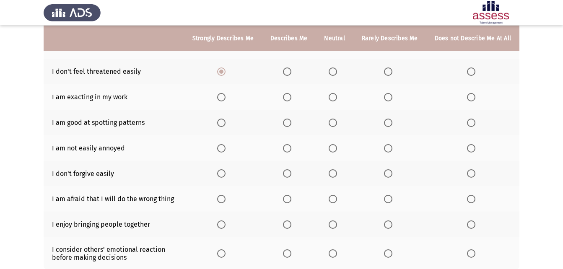
scroll to position [126, 0]
click at [226, 97] on span "Select an option" at bounding box center [221, 97] width 8 height 8
click at [226, 97] on input "Select an option" at bounding box center [221, 97] width 8 height 8
click at [226, 122] on span "Select an option" at bounding box center [221, 122] width 8 height 8
click at [226, 122] on input "Select an option" at bounding box center [221, 122] width 8 height 8
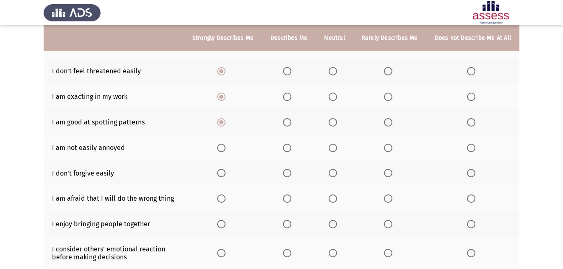
click at [226, 151] on span "Select an option" at bounding box center [221, 148] width 8 height 8
click at [226, 151] on input "Select an option" at bounding box center [221, 148] width 8 height 8
click at [386, 171] on span "Select an option" at bounding box center [388, 173] width 8 height 8
click at [386, 171] on input "Select an option" at bounding box center [388, 173] width 8 height 8
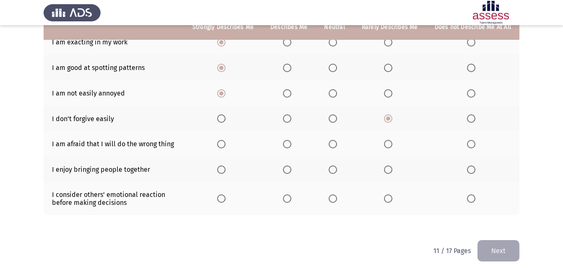
scroll to position [185, 0]
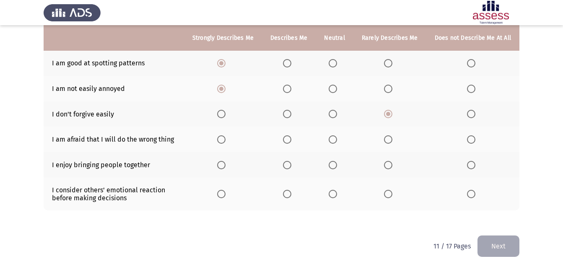
click at [224, 138] on span "Select an option" at bounding box center [221, 139] width 8 height 8
click at [224, 138] on input "Select an option" at bounding box center [221, 139] width 8 height 8
click at [287, 165] on span "Select an option" at bounding box center [287, 165] width 0 height 0
click at [290, 165] on input "Select an option" at bounding box center [287, 165] width 8 height 8
click at [226, 195] on span "Select an option" at bounding box center [221, 194] width 8 height 8
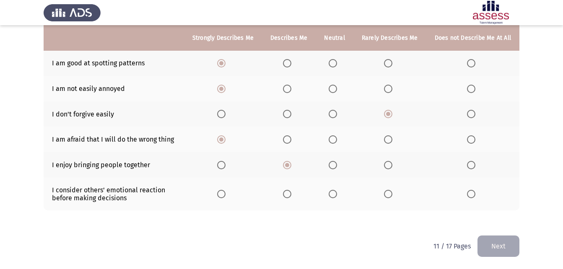
click at [226, 195] on input "Select an option" at bounding box center [221, 194] width 8 height 8
click at [494, 239] on button "Next" at bounding box center [499, 246] width 42 height 21
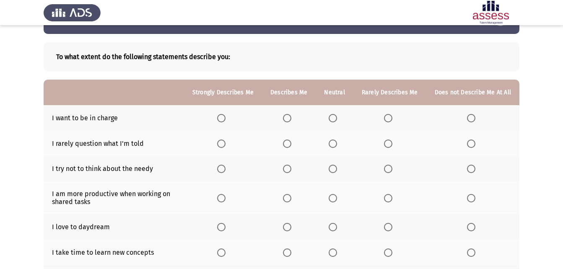
scroll to position [42, 0]
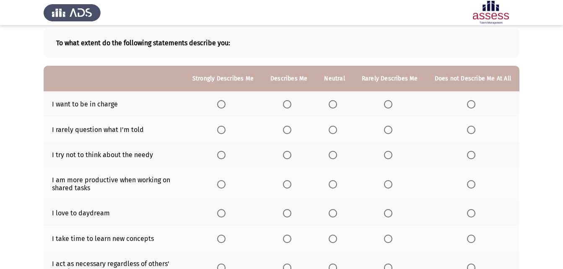
click at [221, 104] on span "Select an option" at bounding box center [221, 104] width 0 height 0
click at [225, 104] on input "Select an option" at bounding box center [221, 104] width 8 height 8
click at [392, 130] on span "Select an option" at bounding box center [388, 130] width 8 height 8
click at [392, 130] on input "Select an option" at bounding box center [388, 130] width 8 height 8
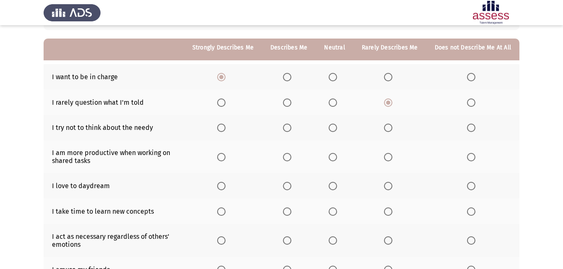
scroll to position [84, 0]
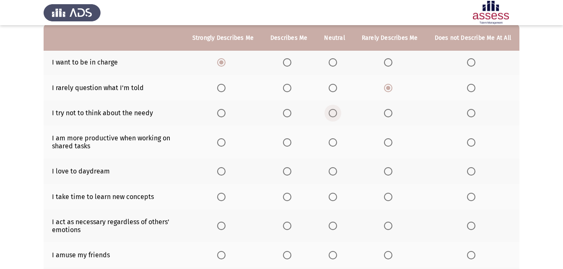
click at [337, 111] on span "Select an option" at bounding box center [333, 113] width 8 height 8
click at [337, 111] on input "Select an option" at bounding box center [333, 113] width 8 height 8
click at [221, 142] on span "Select an option" at bounding box center [221, 142] width 8 height 8
click at [221, 142] on input "Select an option" at bounding box center [221, 142] width 8 height 8
click at [224, 171] on span "Select an option" at bounding box center [221, 171] width 8 height 8
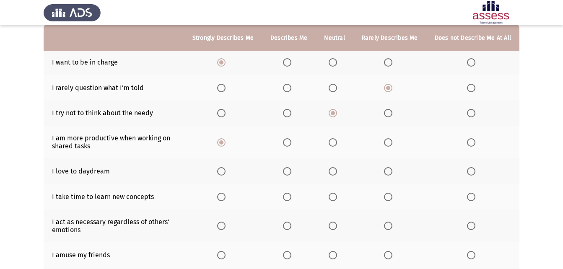
click at [224, 171] on input "Select an option" at bounding box center [221, 171] width 8 height 8
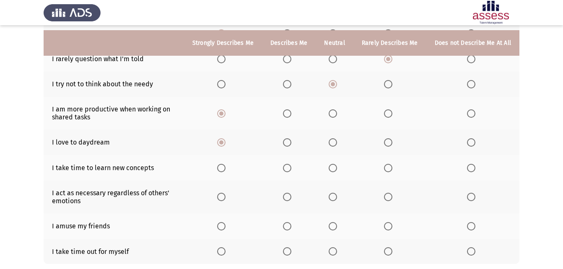
scroll to position [126, 0]
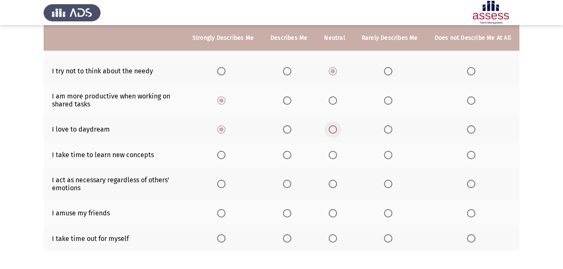
click at [334, 128] on span "Select an option" at bounding box center [333, 129] width 8 height 8
click at [334, 128] on input "Select an option" at bounding box center [333, 129] width 8 height 8
click at [391, 154] on span "Select an option" at bounding box center [388, 155] width 8 height 8
click at [391, 154] on input "Select an option" at bounding box center [388, 155] width 8 height 8
click at [473, 187] on span "Select an option" at bounding box center [471, 184] width 8 height 8
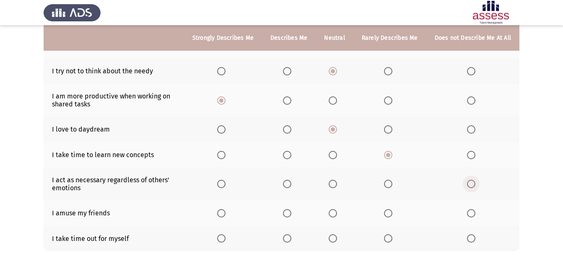
click at [473, 187] on input "Select an option" at bounding box center [471, 184] width 8 height 8
click at [333, 213] on span "Select an option" at bounding box center [333, 213] width 8 height 8
click at [333, 213] on input "Select an option" at bounding box center [333, 213] width 8 height 8
click at [226, 236] on span "Select an option" at bounding box center [221, 238] width 8 height 8
click at [226, 236] on input "Select an option" at bounding box center [221, 238] width 8 height 8
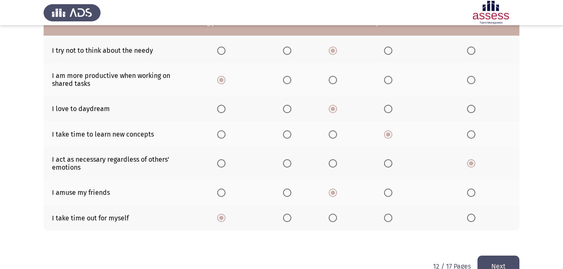
scroll to position [166, 0]
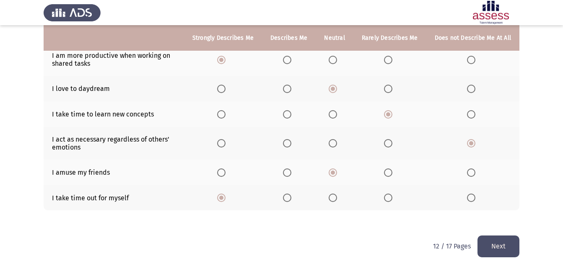
click at [496, 249] on button "Next" at bounding box center [499, 246] width 42 height 21
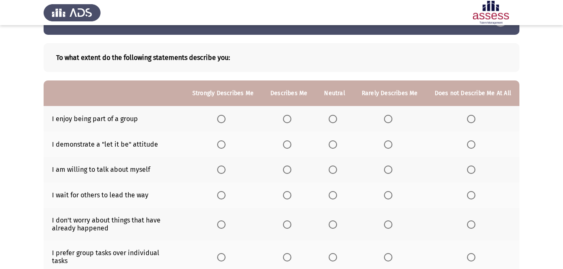
scroll to position [42, 0]
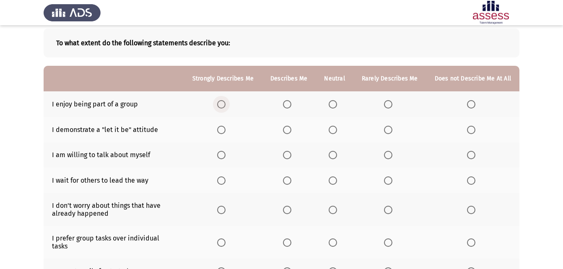
click at [226, 102] on span "Select an option" at bounding box center [221, 104] width 8 height 8
click at [226, 102] on input "Select an option" at bounding box center [221, 104] width 8 height 8
click at [223, 131] on span "Select an option" at bounding box center [221, 130] width 8 height 8
click at [223, 131] on input "Select an option" at bounding box center [221, 130] width 8 height 8
click at [223, 156] on span "Select an option" at bounding box center [221, 155] width 8 height 8
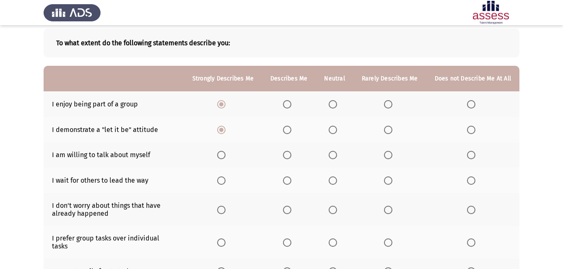
click at [223, 156] on input "Select an option" at bounding box center [221, 155] width 8 height 8
click at [226, 182] on span "Select an option" at bounding box center [221, 181] width 8 height 8
click at [226, 182] on input "Select an option" at bounding box center [221, 181] width 8 height 8
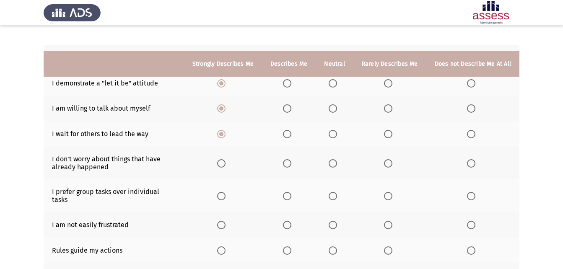
scroll to position [126, 0]
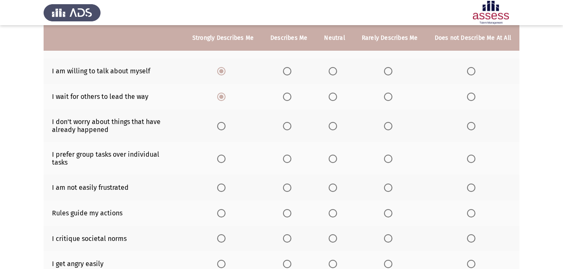
click at [388, 97] on span "Select an option" at bounding box center [388, 97] width 8 height 8
click at [388, 97] on input "Select an option" at bounding box center [388, 97] width 8 height 8
click at [470, 123] on span "Select an option" at bounding box center [471, 126] width 8 height 8
click at [470, 123] on input "Select an option" at bounding box center [471, 126] width 8 height 8
click at [224, 155] on span "Select an option" at bounding box center [221, 159] width 8 height 8
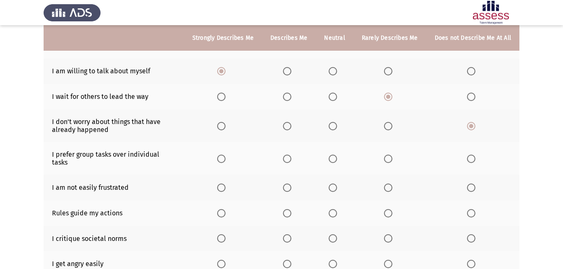
click at [224, 155] on input "Select an option" at bounding box center [221, 159] width 8 height 8
click at [333, 156] on span "Select an option" at bounding box center [333, 159] width 8 height 8
click at [333, 156] on input "Select an option" at bounding box center [333, 159] width 8 height 8
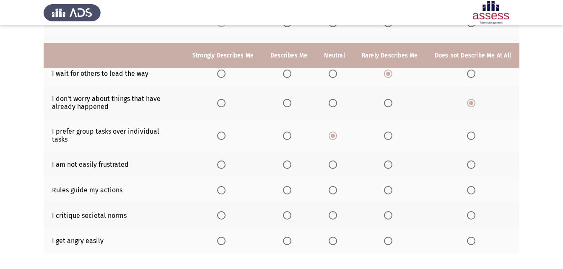
scroll to position [168, 0]
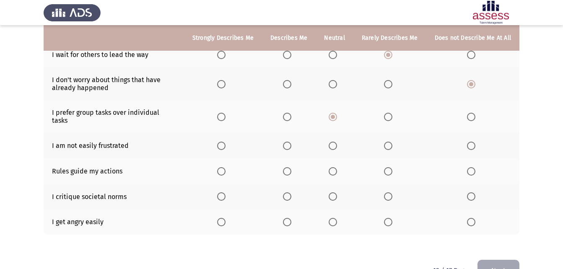
click at [333, 142] on span "Select an option" at bounding box center [333, 146] width 8 height 8
click at [333, 142] on input "Select an option" at bounding box center [333, 146] width 8 height 8
click at [288, 167] on span "Select an option" at bounding box center [287, 171] width 8 height 8
click at [288, 167] on input "Select an option" at bounding box center [287, 171] width 8 height 8
click at [291, 192] on span "Select an option" at bounding box center [287, 196] width 8 height 8
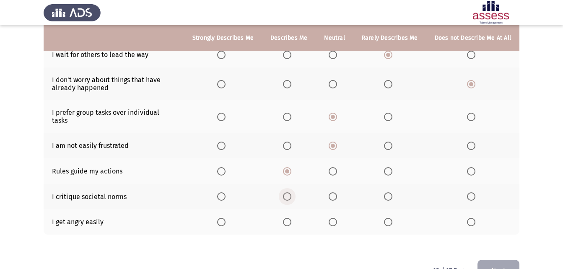
click at [291, 192] on input "Select an option" at bounding box center [287, 196] width 8 height 8
click at [331, 218] on span "Select an option" at bounding box center [333, 222] width 8 height 8
click at [331, 218] on input "Select an option" at bounding box center [333, 222] width 8 height 8
click at [506, 260] on button "Next" at bounding box center [499, 270] width 42 height 21
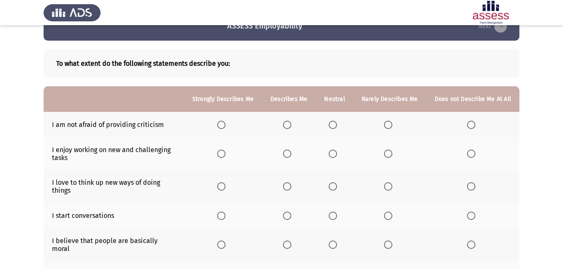
scroll to position [42, 0]
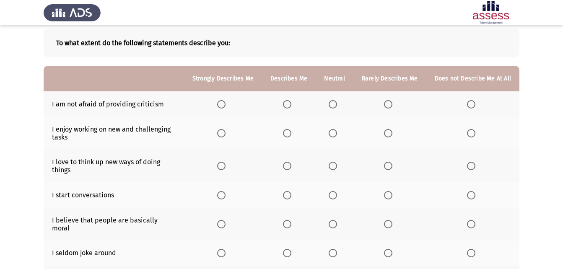
click at [333, 106] on span "Select an option" at bounding box center [333, 104] width 8 height 8
click at [333, 106] on input "Select an option" at bounding box center [333, 104] width 8 height 8
click at [229, 135] on label "Select an option" at bounding box center [223, 133] width 12 height 8
click at [226, 135] on input "Select an option" at bounding box center [221, 133] width 8 height 8
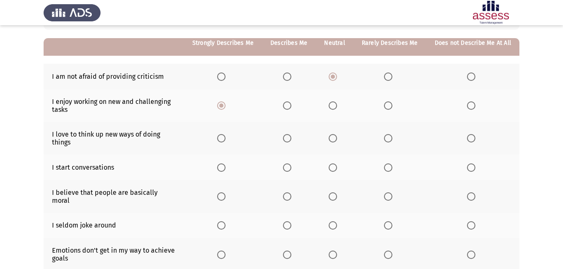
scroll to position [84, 0]
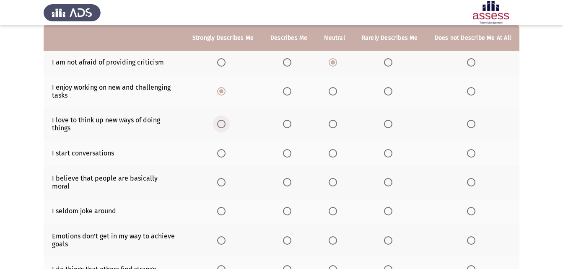
click at [222, 127] on span "Select an option" at bounding box center [221, 124] width 8 height 8
click at [222, 127] on input "Select an option" at bounding box center [221, 124] width 8 height 8
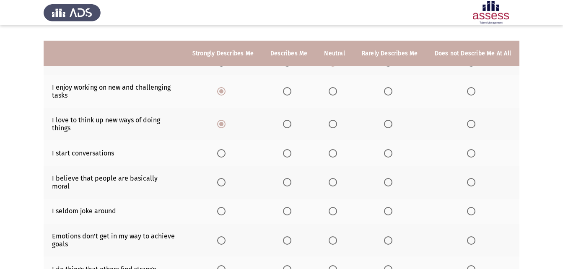
scroll to position [126, 0]
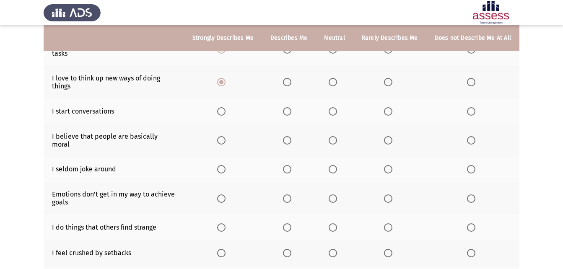
click at [226, 112] on span "Select an option" at bounding box center [221, 111] width 8 height 8
click at [226, 112] on input "Select an option" at bounding box center [221, 111] width 8 height 8
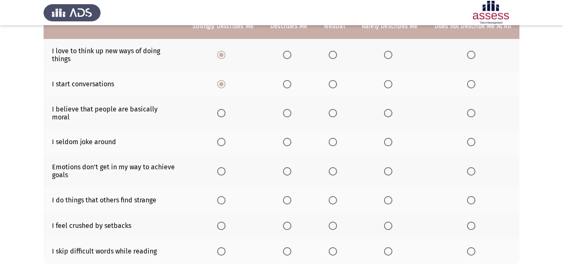
scroll to position [168, 0]
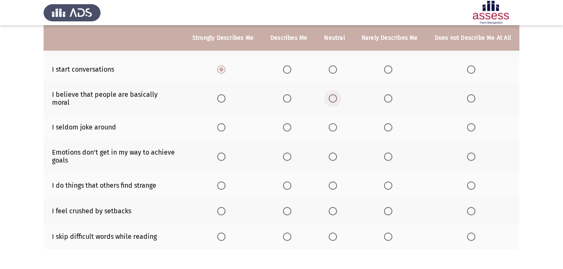
click at [334, 94] on span "Select an option" at bounding box center [333, 98] width 8 height 8
click at [334, 94] on input "Select an option" at bounding box center [333, 98] width 8 height 8
click at [390, 123] on span "Select an option" at bounding box center [388, 127] width 8 height 8
click at [390, 123] on input "Select an option" at bounding box center [388, 127] width 8 height 8
click at [336, 153] on span "Select an option" at bounding box center [333, 157] width 8 height 8
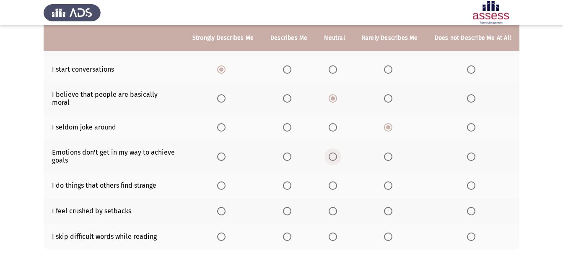
click at [336, 153] on input "Select an option" at bounding box center [333, 157] width 8 height 8
click at [226, 182] on span "Select an option" at bounding box center [221, 186] width 8 height 8
click at [226, 182] on input "Select an option" at bounding box center [221, 186] width 8 height 8
click at [288, 207] on span "Select an option" at bounding box center [287, 211] width 8 height 8
click at [288, 207] on input "Select an option" at bounding box center [287, 211] width 8 height 8
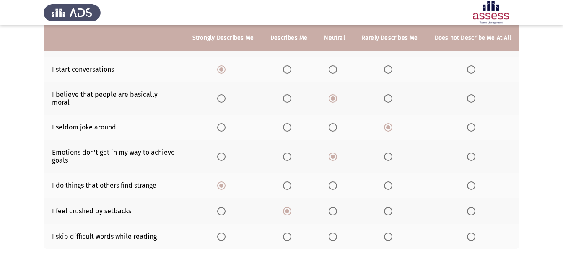
click at [389, 233] on span "Select an option" at bounding box center [388, 237] width 8 height 8
click at [389, 233] on input "Select an option" at bounding box center [388, 237] width 8 height 8
click at [337, 233] on span "Select an option" at bounding box center [333, 237] width 8 height 8
click at [337, 233] on input "Select an option" at bounding box center [333, 237] width 8 height 8
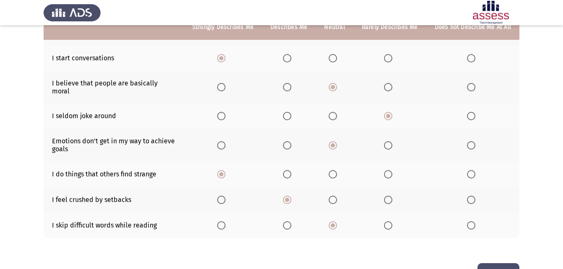
scroll to position [199, 0]
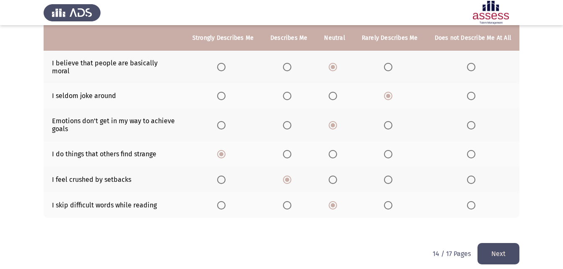
click at [488, 244] on button "Next" at bounding box center [499, 253] width 42 height 21
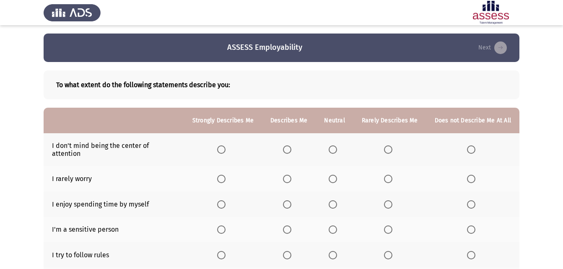
scroll to position [42, 0]
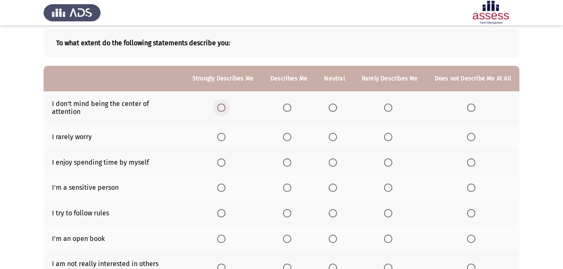
click at [226, 104] on span "Select an option" at bounding box center [221, 108] width 8 height 8
click at [226, 104] on input "Select an option" at bounding box center [221, 108] width 8 height 8
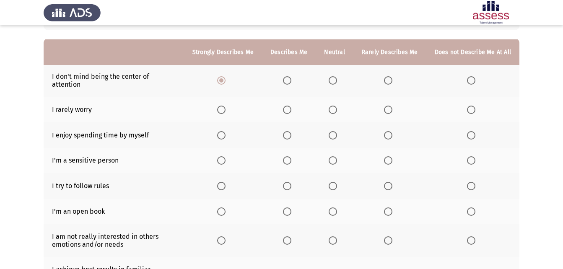
scroll to position [84, 0]
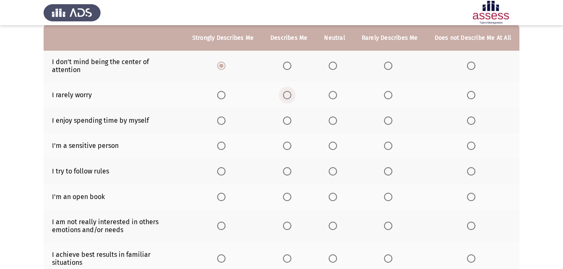
click at [286, 91] on span "Select an option" at bounding box center [287, 95] width 8 height 8
click at [286, 91] on input "Select an option" at bounding box center [287, 95] width 8 height 8
click at [336, 117] on span "Select an option" at bounding box center [333, 121] width 8 height 8
click at [336, 117] on input "Select an option" at bounding box center [333, 121] width 8 height 8
click at [225, 142] on span "Select an option" at bounding box center [221, 146] width 8 height 8
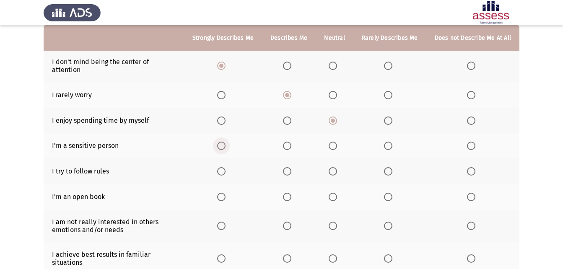
click at [225, 142] on input "Select an option" at bounding box center [221, 146] width 8 height 8
click at [290, 167] on span "Select an option" at bounding box center [287, 171] width 8 height 8
click at [290, 167] on input "Select an option" at bounding box center [287, 171] width 8 height 8
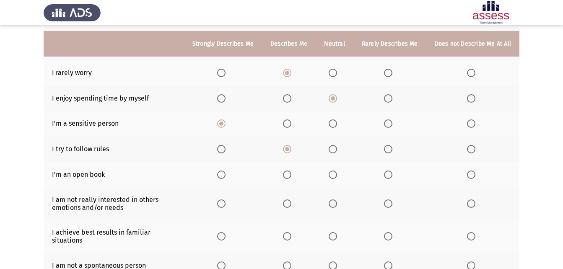
scroll to position [126, 0]
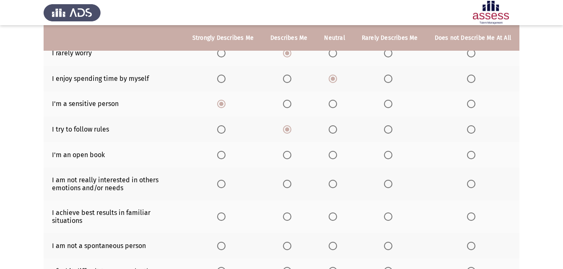
click at [290, 151] on span "Select an option" at bounding box center [287, 155] width 8 height 8
click at [290, 151] on input "Select an option" at bounding box center [287, 155] width 8 height 8
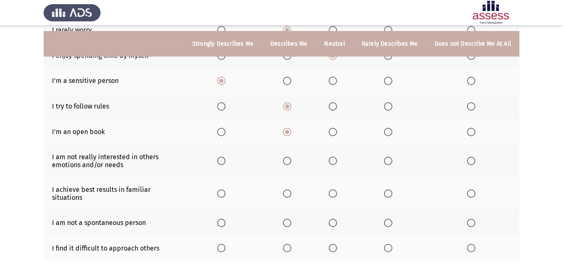
scroll to position [168, 0]
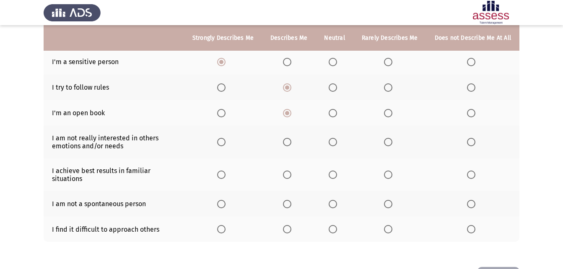
click at [468, 138] on span "Select an option" at bounding box center [471, 142] width 8 height 8
click at [468, 138] on input "Select an option" at bounding box center [471, 142] width 8 height 8
click at [222, 171] on span "Select an option" at bounding box center [221, 175] width 8 height 8
click at [222, 171] on input "Select an option" at bounding box center [221, 175] width 8 height 8
click at [473, 200] on span "Select an option" at bounding box center [471, 204] width 8 height 8
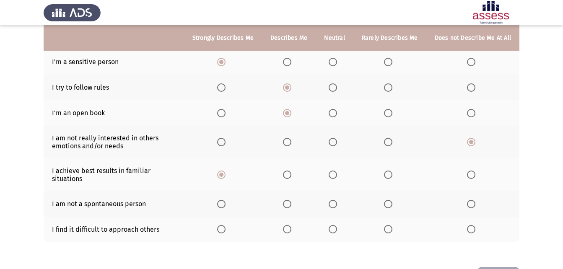
click at [473, 200] on input "Select an option" at bounding box center [471, 204] width 8 height 8
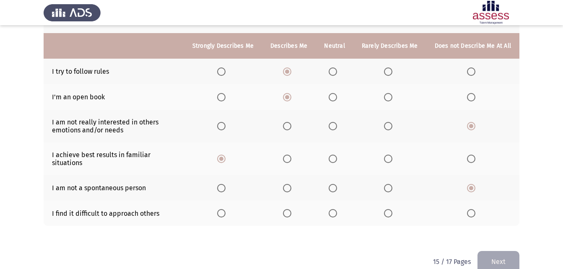
scroll to position [192, 0]
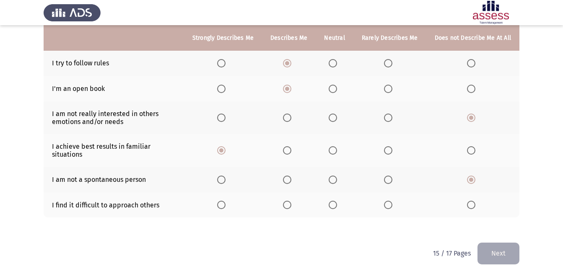
click at [337, 201] on span "Select an option" at bounding box center [333, 205] width 8 height 8
click at [337, 201] on input "Select an option" at bounding box center [333, 205] width 8 height 8
click at [491, 244] on button "Next" at bounding box center [499, 253] width 42 height 21
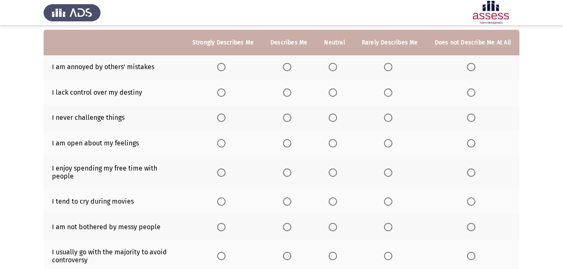
scroll to position [84, 0]
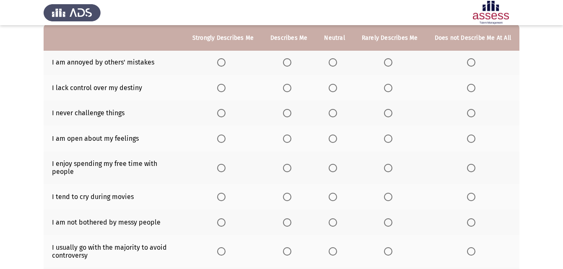
click at [392, 61] on span "Select an option" at bounding box center [388, 62] width 8 height 8
click at [392, 61] on input "Select an option" at bounding box center [388, 62] width 8 height 8
click at [469, 88] on span "Select an option" at bounding box center [471, 88] width 8 height 8
click at [469, 88] on input "Select an option" at bounding box center [471, 88] width 8 height 8
click at [470, 114] on span "Select an option" at bounding box center [471, 113] width 8 height 8
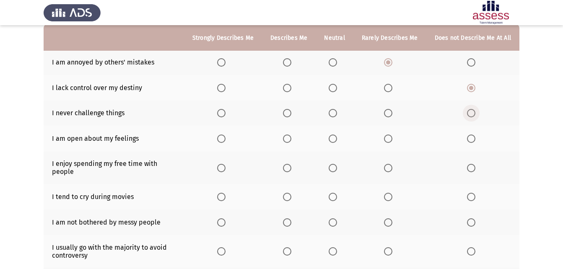
click at [470, 114] on input "Select an option" at bounding box center [471, 113] width 8 height 8
click at [337, 141] on span "Select an option" at bounding box center [333, 139] width 8 height 8
click at [337, 141] on input "Select an option" at bounding box center [333, 139] width 8 height 8
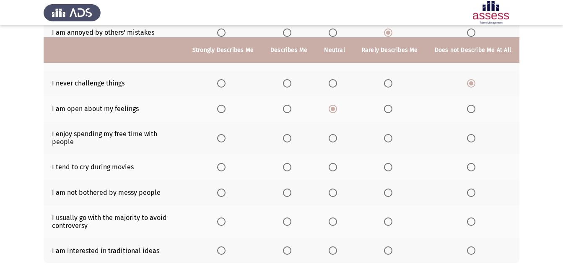
scroll to position [126, 0]
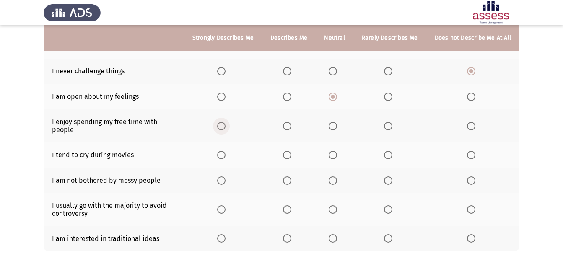
click at [226, 122] on span "Select an option" at bounding box center [221, 126] width 8 height 8
click at [226, 122] on input "Select an option" at bounding box center [221, 126] width 8 height 8
click at [226, 151] on span "Select an option" at bounding box center [221, 155] width 8 height 8
click at [226, 151] on input "Select an option" at bounding box center [221, 155] width 8 height 8
click at [221, 181] on span "Select an option" at bounding box center [221, 181] width 0 height 0
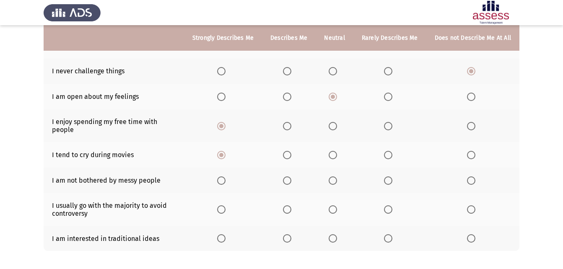
click at [225, 177] on input "Select an option" at bounding box center [221, 181] width 8 height 8
click at [226, 205] on span "Select an option" at bounding box center [221, 209] width 8 height 8
click at [226, 205] on input "Select an option" at bounding box center [221, 209] width 8 height 8
click at [291, 205] on span "Select an option" at bounding box center [287, 209] width 8 height 8
click at [291, 205] on input "Select an option" at bounding box center [287, 209] width 8 height 8
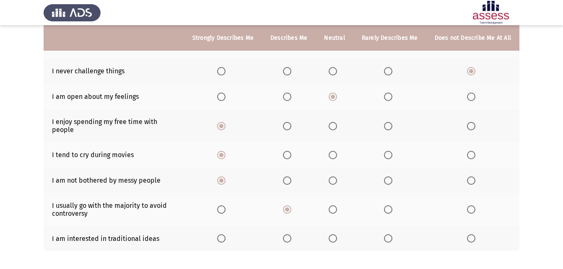
click at [225, 234] on span "Select an option" at bounding box center [221, 238] width 8 height 8
click at [225, 234] on input "Select an option" at bounding box center [221, 238] width 8 height 8
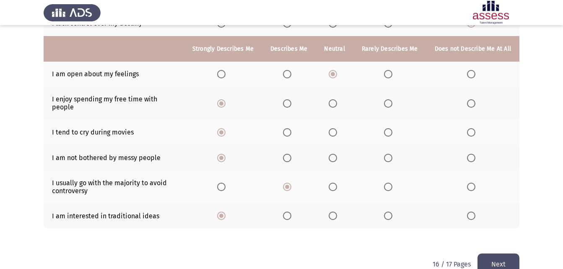
scroll to position [159, 0]
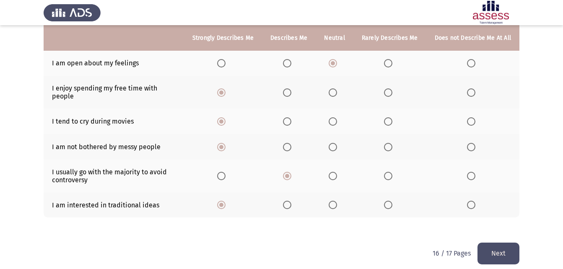
click at [494, 243] on button "Next" at bounding box center [499, 253] width 42 height 21
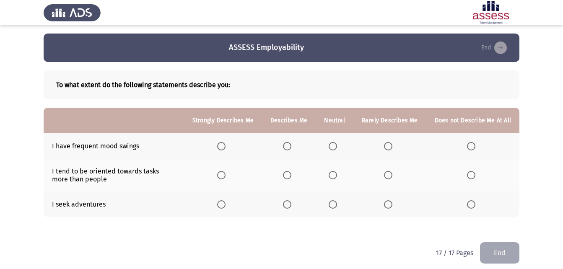
click at [290, 147] on span "Select an option" at bounding box center [287, 146] width 8 height 8
click at [290, 147] on input "Select an option" at bounding box center [287, 146] width 8 height 8
click at [335, 177] on span "Select an option" at bounding box center [333, 175] width 8 height 8
click at [335, 177] on input "Select an option" at bounding box center [333, 175] width 8 height 8
click at [224, 206] on span "Select an option" at bounding box center [221, 204] width 8 height 8
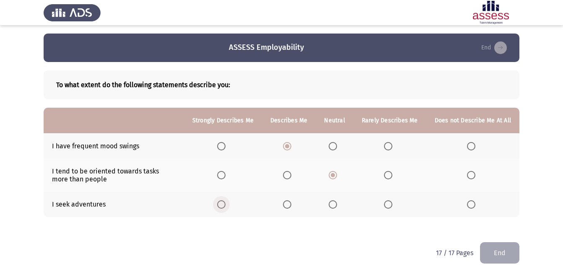
click at [224, 206] on input "Select an option" at bounding box center [221, 204] width 8 height 8
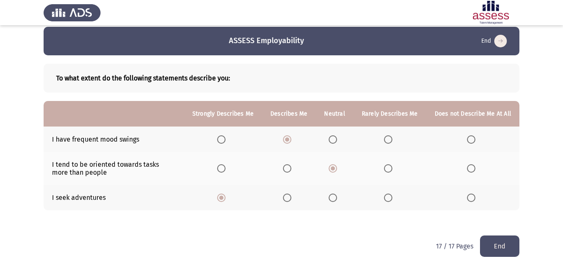
click at [504, 249] on button "End" at bounding box center [499, 246] width 39 height 21
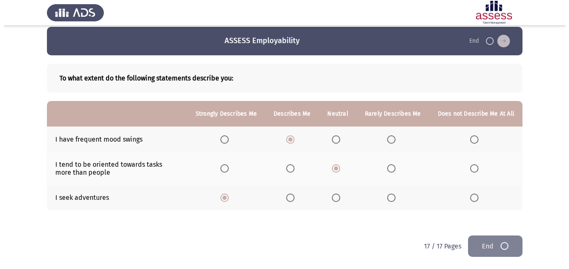
scroll to position [0, 0]
